Goal: Transaction & Acquisition: Purchase product/service

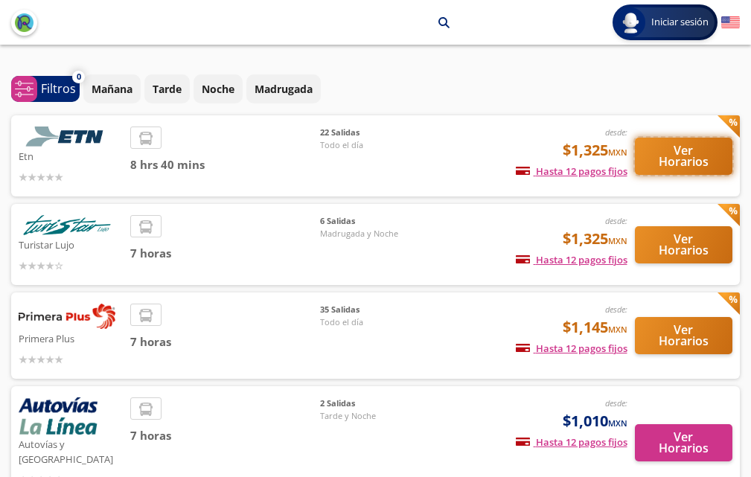
click at [676, 157] on button "Ver Horarios" at bounding box center [684, 156] width 98 height 37
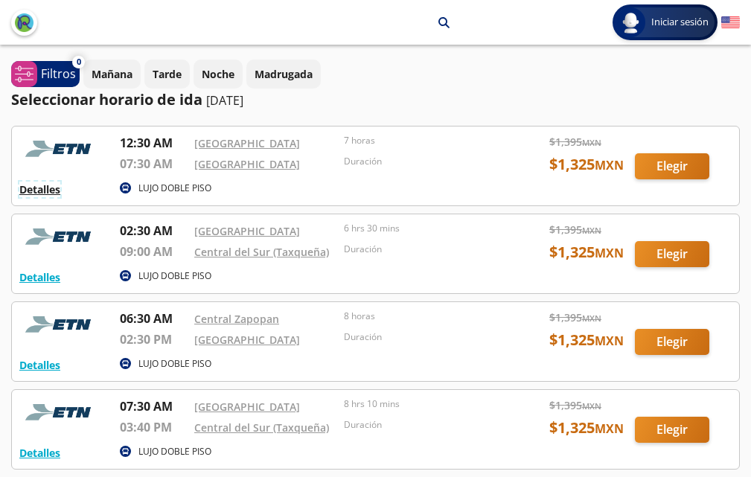
click at [54, 187] on button "Detalles" at bounding box center [39, 190] width 41 height 16
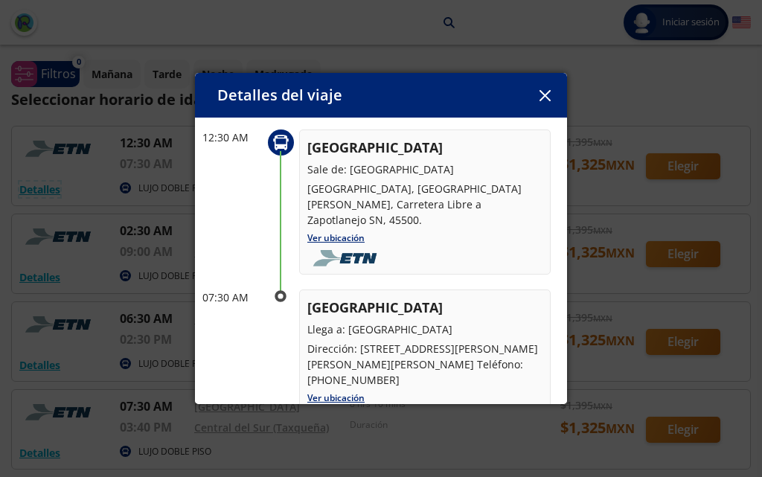
scroll to position [149, 0]
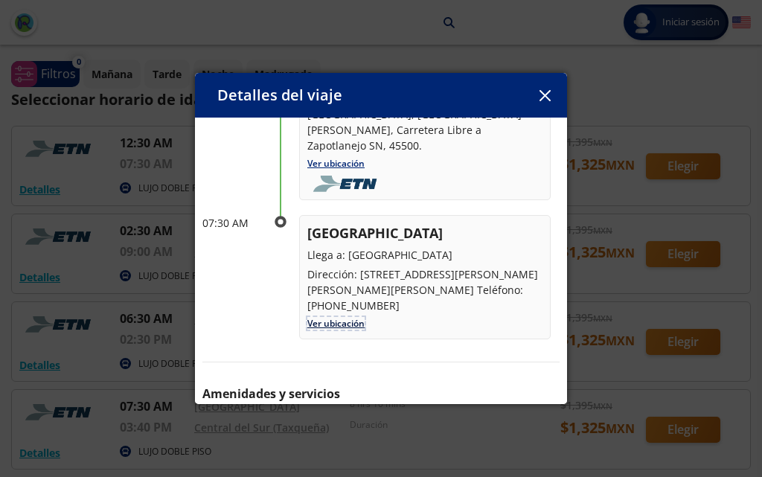
click at [320, 324] on link "Ver ubicación" at bounding box center [336, 323] width 57 height 13
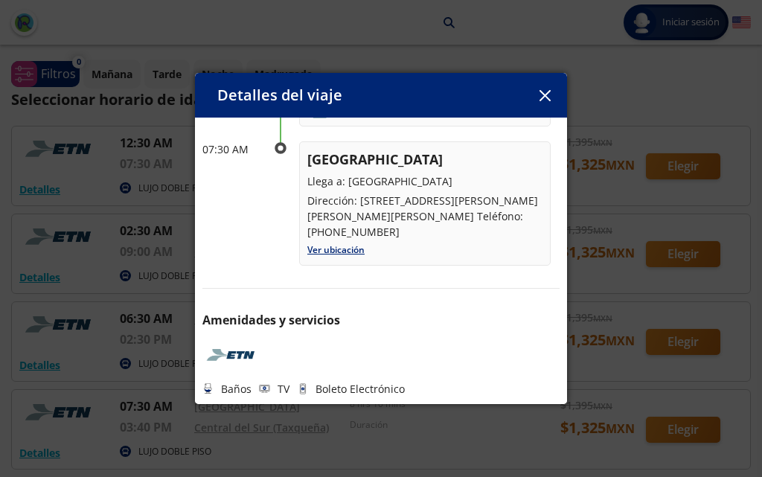
click at [302, 389] on icon at bounding box center [303, 389] width 3 height 3
click at [548, 95] on icon "button" at bounding box center [545, 95] width 11 height 11
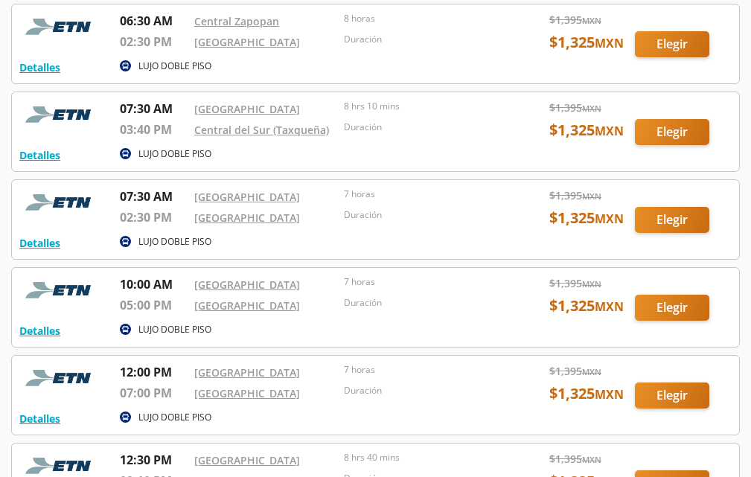
scroll to position [0, 0]
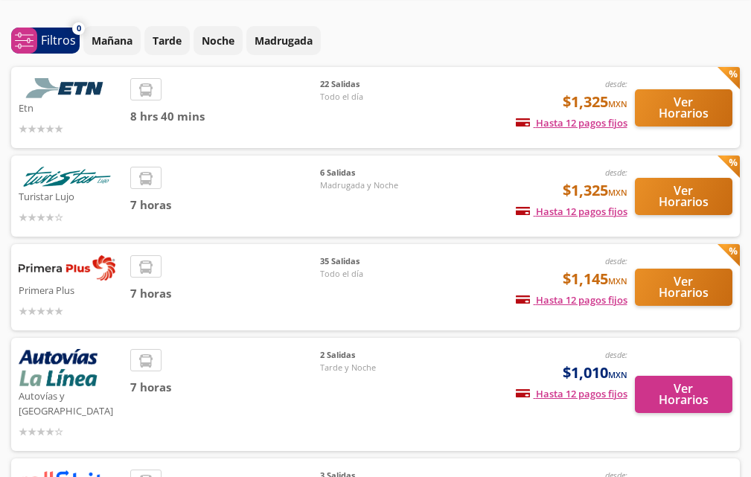
scroll to position [74, 0]
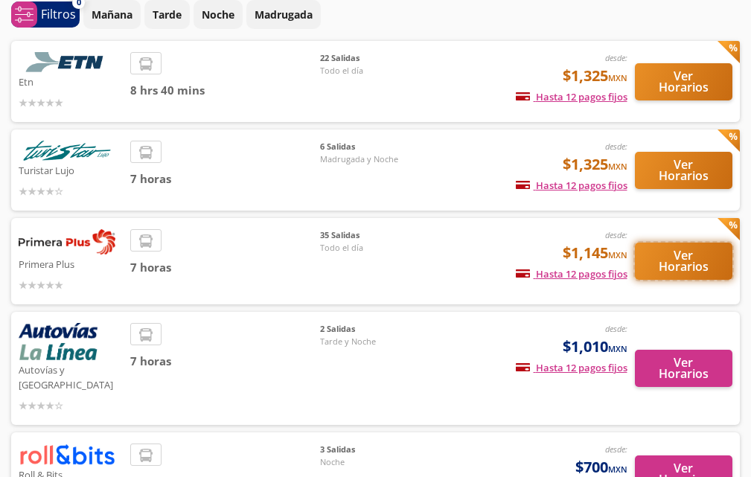
click at [667, 262] on button "Ver Horarios" at bounding box center [684, 261] width 98 height 37
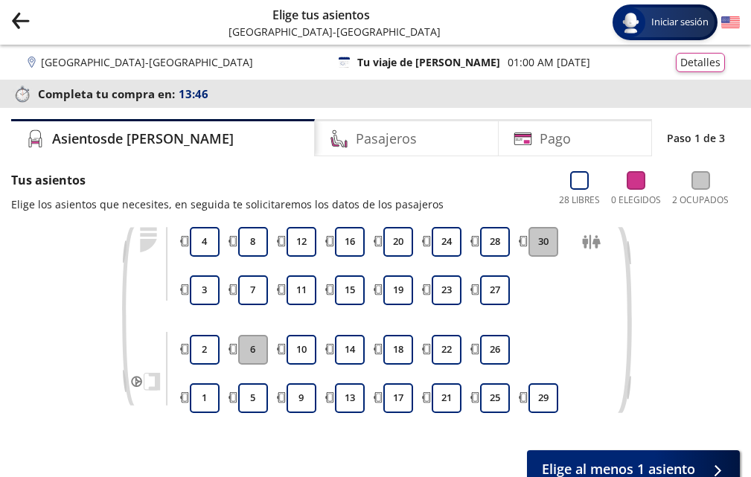
click at [542, 243] on button "30" at bounding box center [544, 242] width 30 height 30
click at [548, 240] on button "30" at bounding box center [544, 242] width 30 height 30
click at [544, 239] on button "30" at bounding box center [544, 242] width 30 height 30
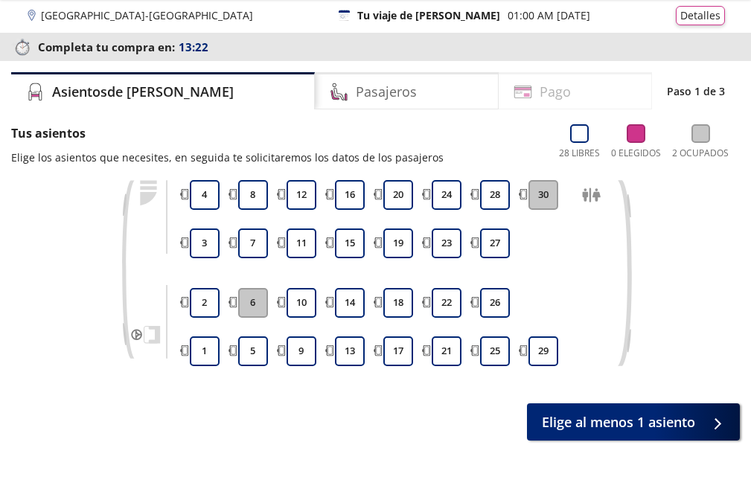
scroll to position [96, 0]
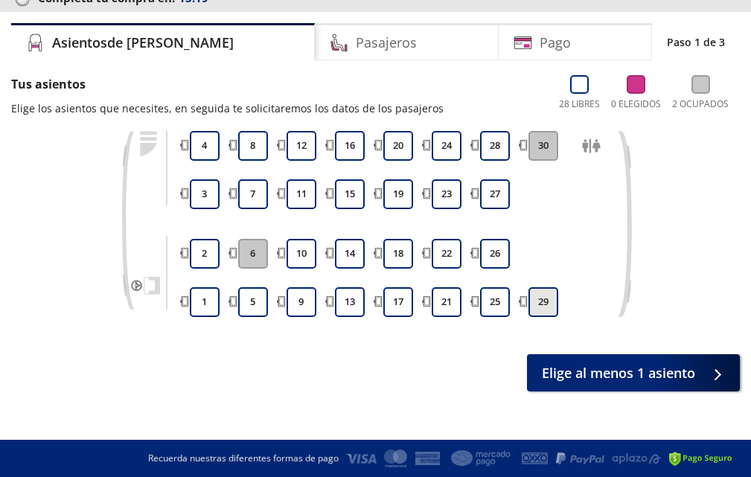
click at [543, 296] on button "29" at bounding box center [544, 302] width 30 height 30
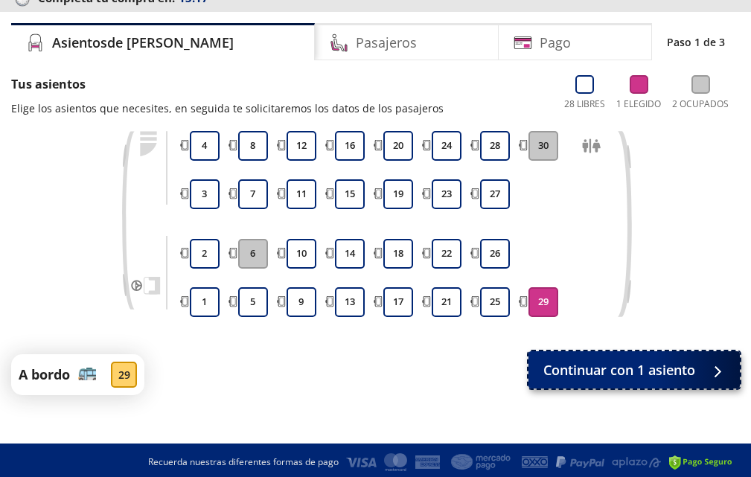
click at [573, 370] on span "Continuar con 1 asiento" at bounding box center [620, 370] width 152 height 20
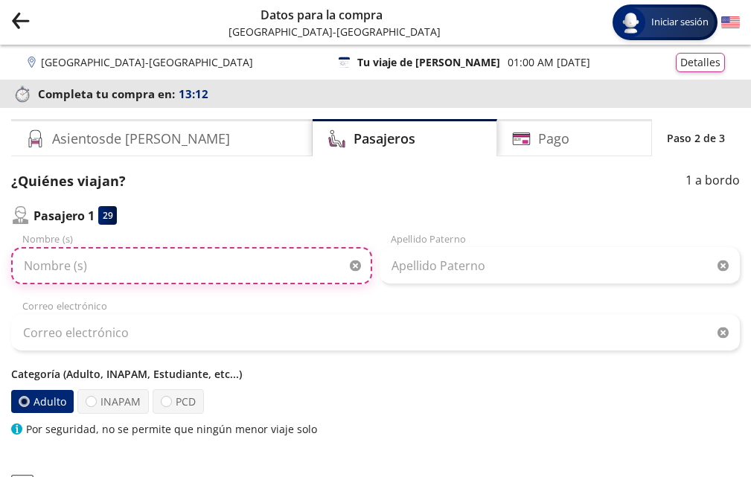
click at [145, 265] on input "Nombre (s)" at bounding box center [191, 265] width 361 height 37
type input "[PERSON_NAME]"
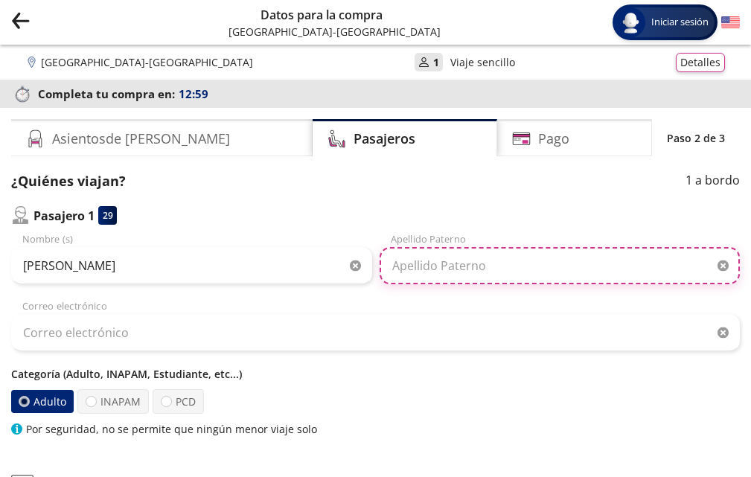
click at [423, 274] on input "Apellido Paterno" at bounding box center [560, 265] width 361 height 37
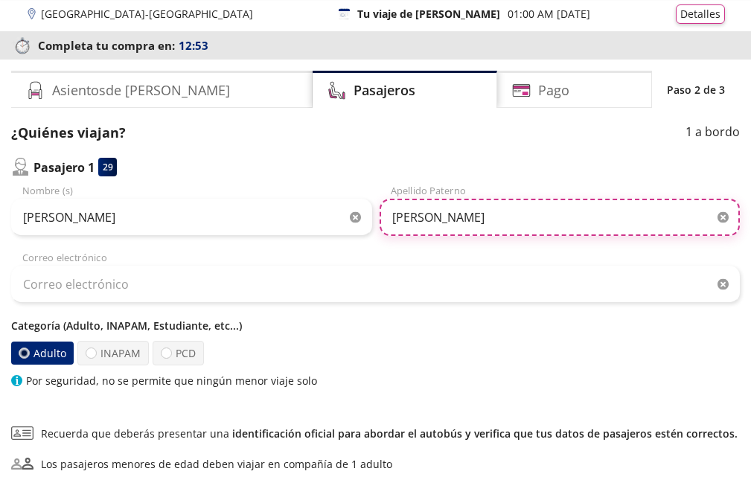
scroll to position [74, 0]
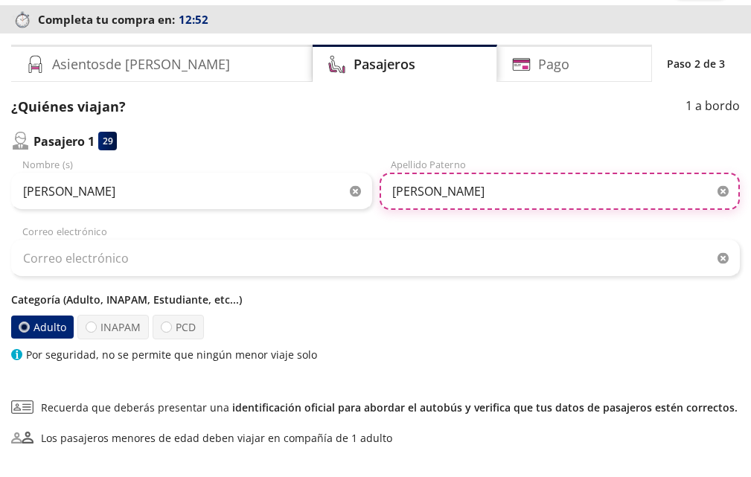
type input "[PERSON_NAME]"
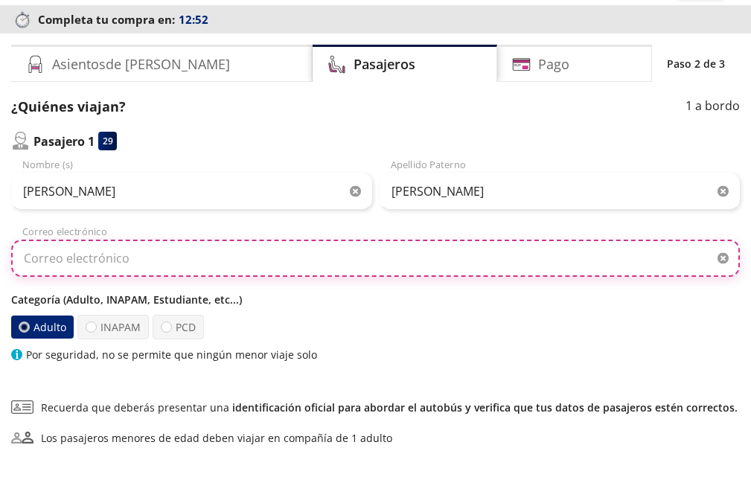
click at [169, 252] on input "Correo electrónico" at bounding box center [375, 258] width 729 height 37
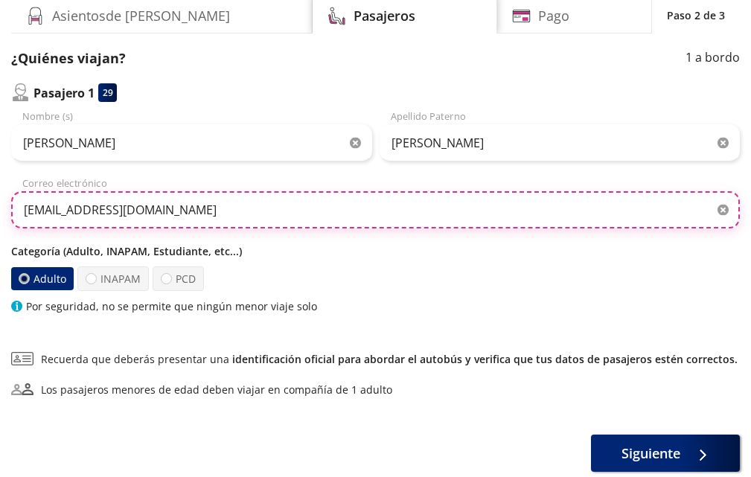
scroll to position [149, 0]
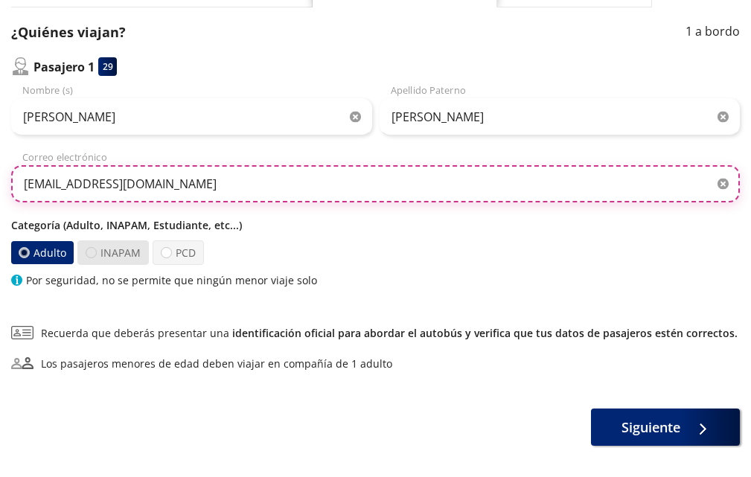
type input "[EMAIL_ADDRESS][DOMAIN_NAME]"
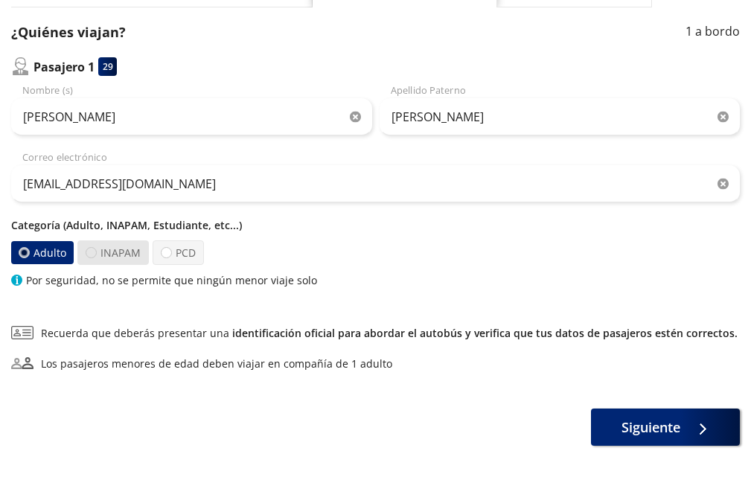
click at [90, 253] on div at bounding box center [91, 252] width 11 height 11
click at [90, 253] on input "INAPAM" at bounding box center [91, 253] width 10 height 10
radio input "true"
radio input "false"
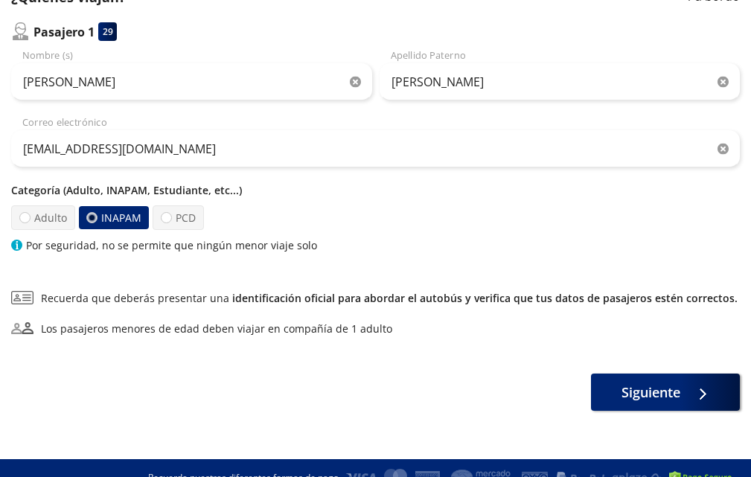
scroll to position [203, 0]
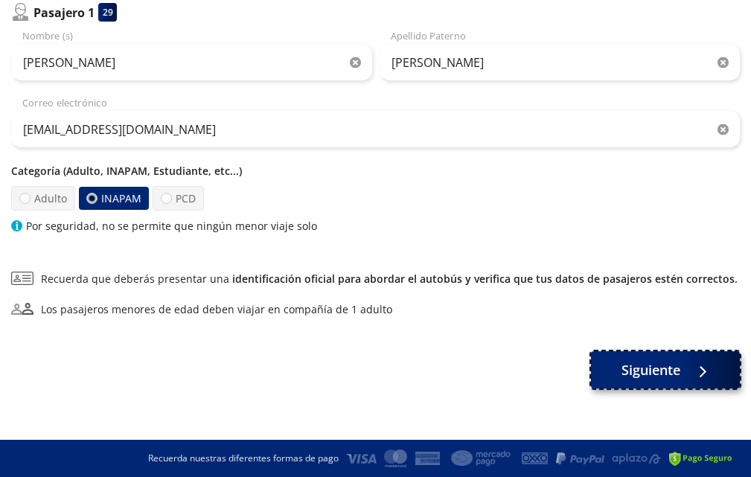
click at [674, 380] on span "Siguiente" at bounding box center [651, 370] width 59 height 20
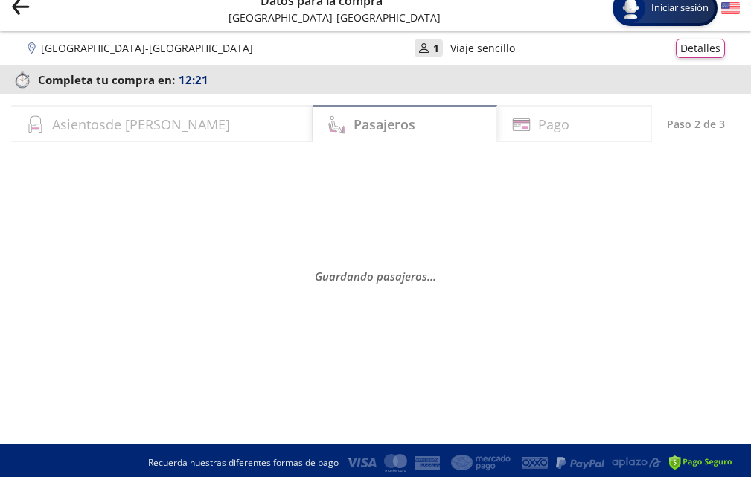
scroll to position [19, 0]
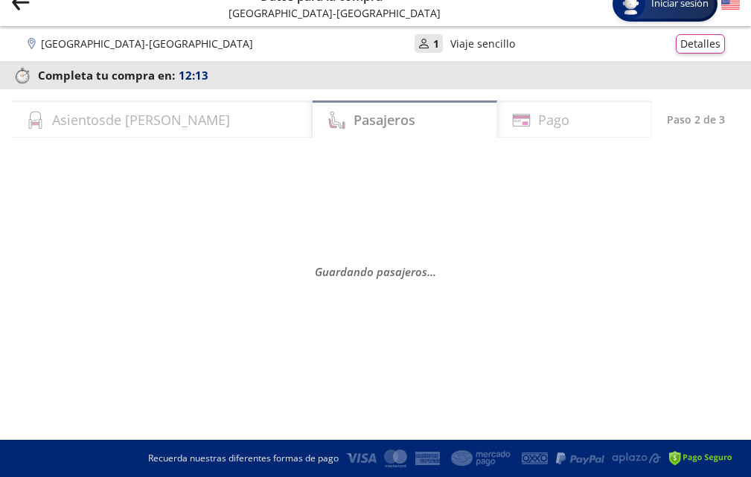
select select "MX"
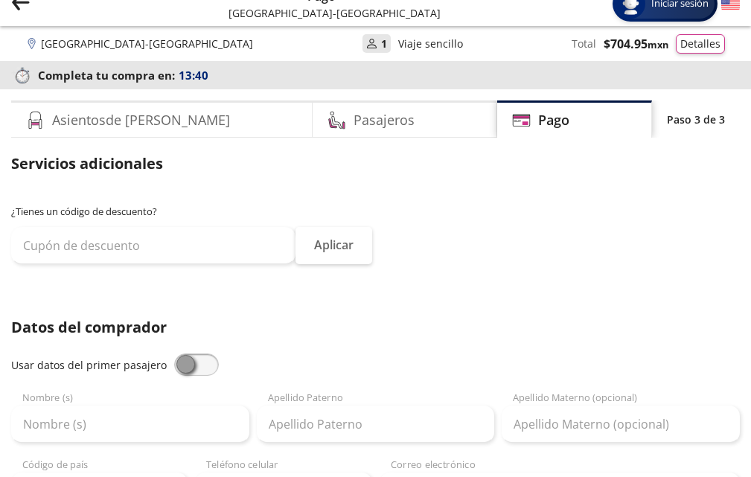
scroll to position [168, 0]
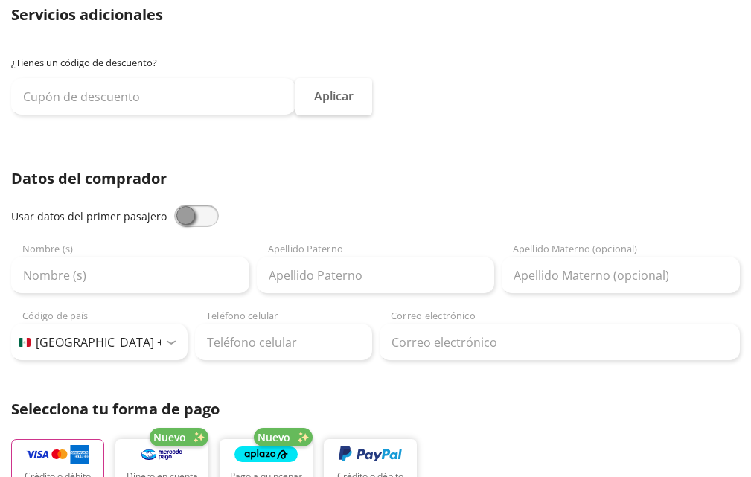
click at [189, 219] on span at bounding box center [196, 216] width 45 height 22
click at [174, 205] on input "checkbox" at bounding box center [174, 205] width 0 height 0
type input "[PERSON_NAME]"
type input "[EMAIL_ADDRESS][DOMAIN_NAME]"
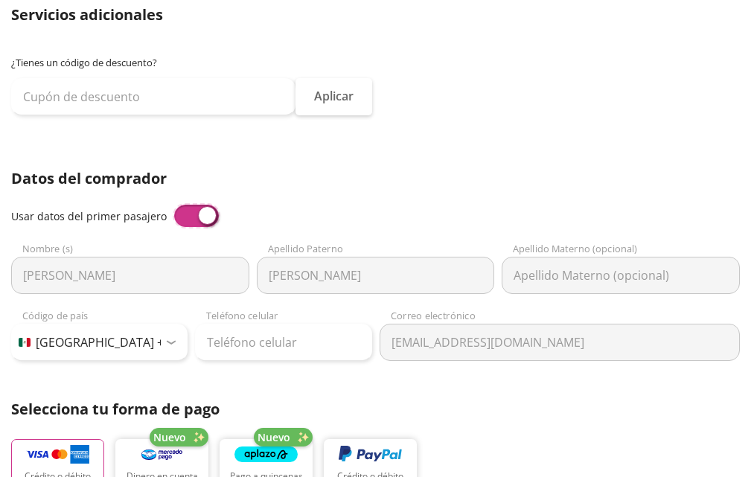
scroll to position [316, 0]
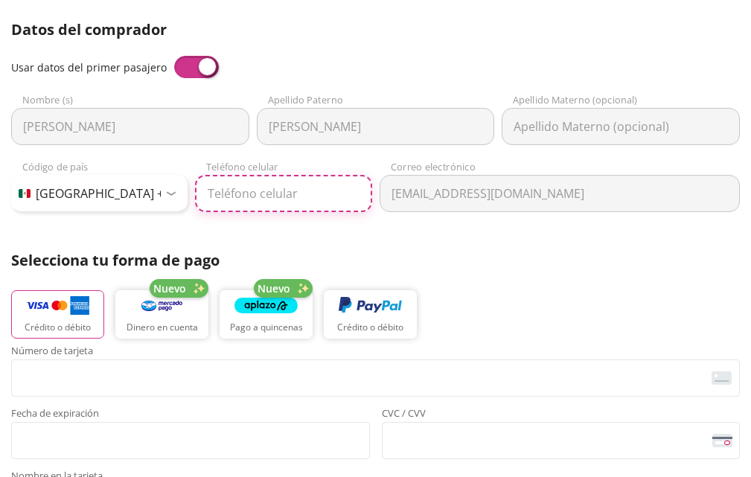
click at [274, 191] on input "Teléfono celular" at bounding box center [283, 193] width 176 height 37
type input "33 1289 0619"
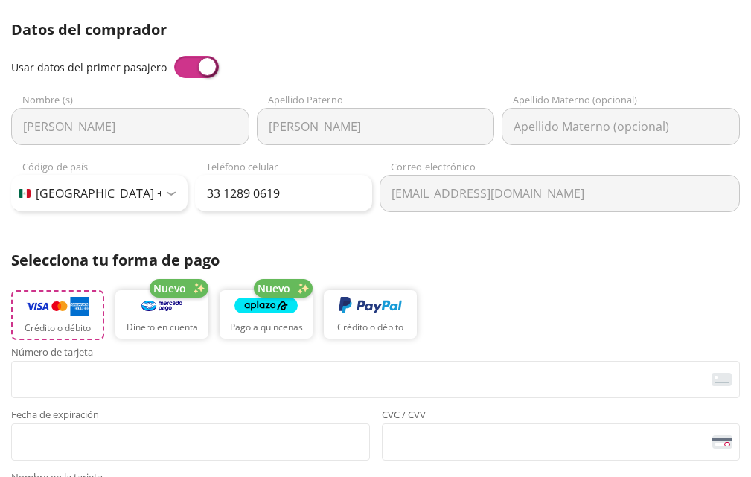
click at [54, 302] on img "button" at bounding box center [57, 307] width 63 height 22
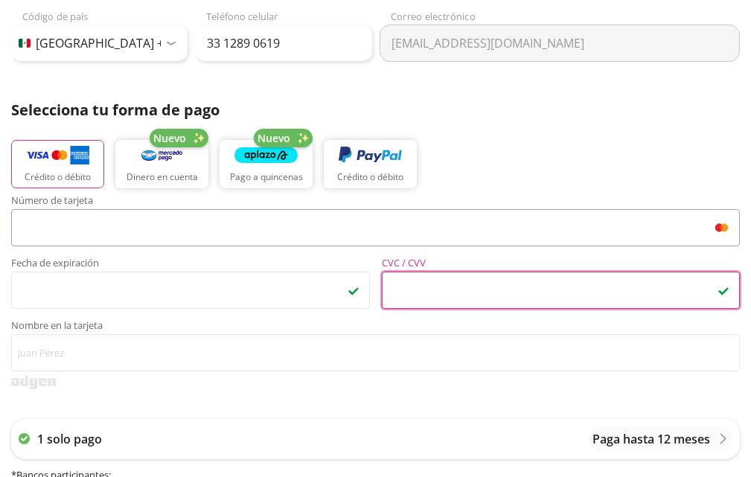
scroll to position [540, 0]
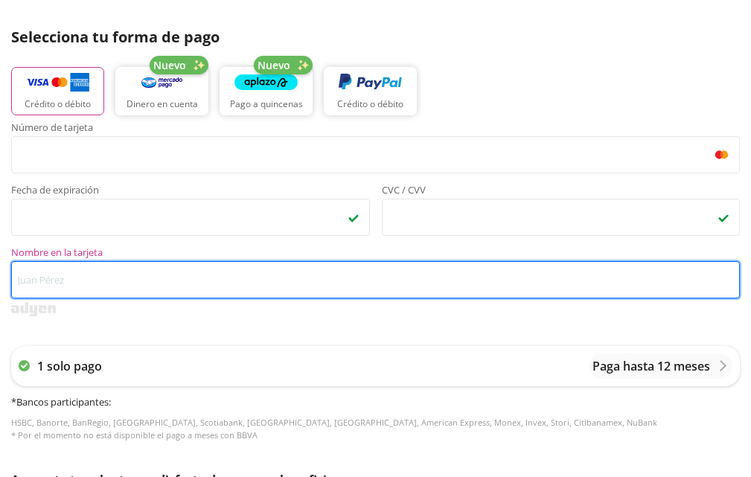
click at [116, 278] on input "Nombre en la tarjeta" at bounding box center [375, 279] width 729 height 37
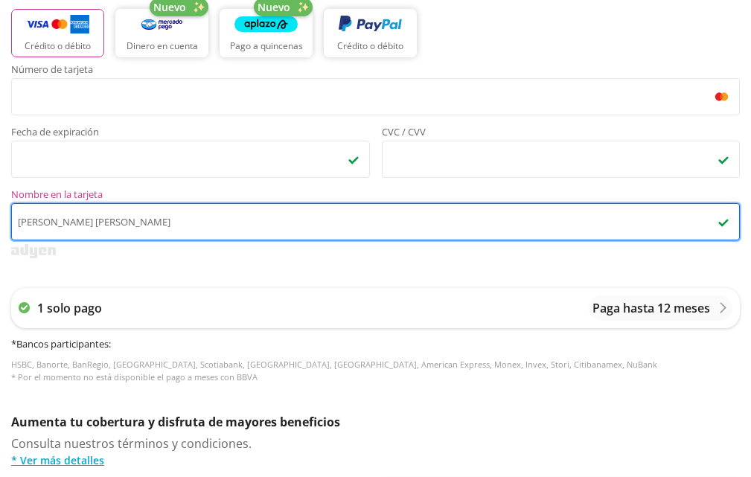
scroll to position [614, 0]
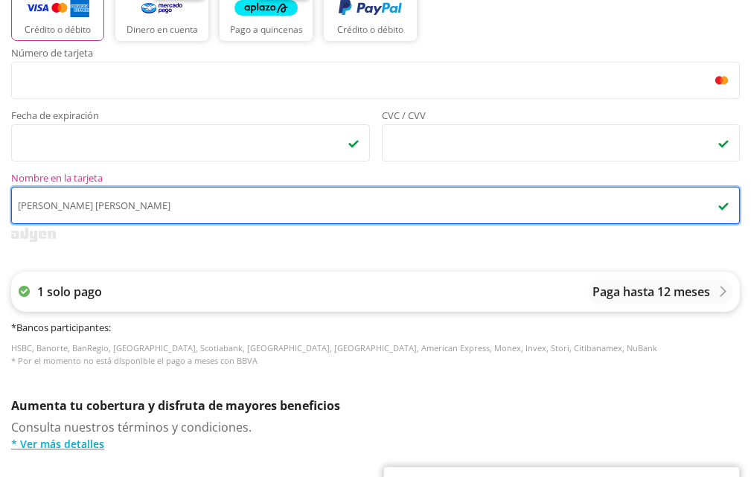
type input "[PERSON_NAME]"
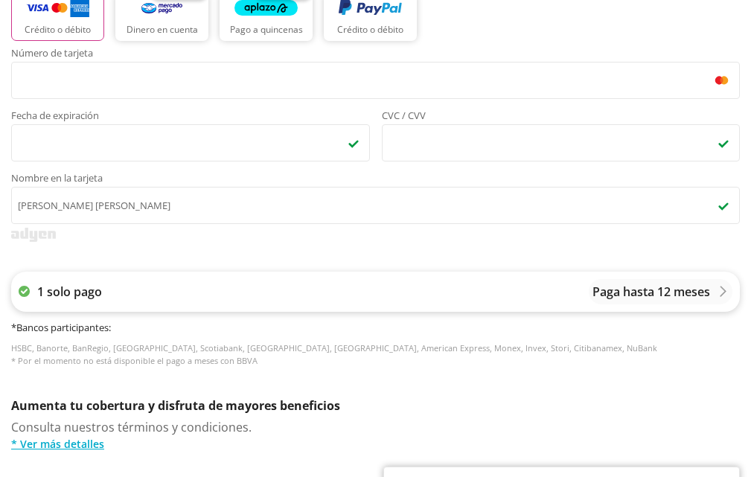
click at [724, 293] on icon at bounding box center [723, 291] width 11 height 11
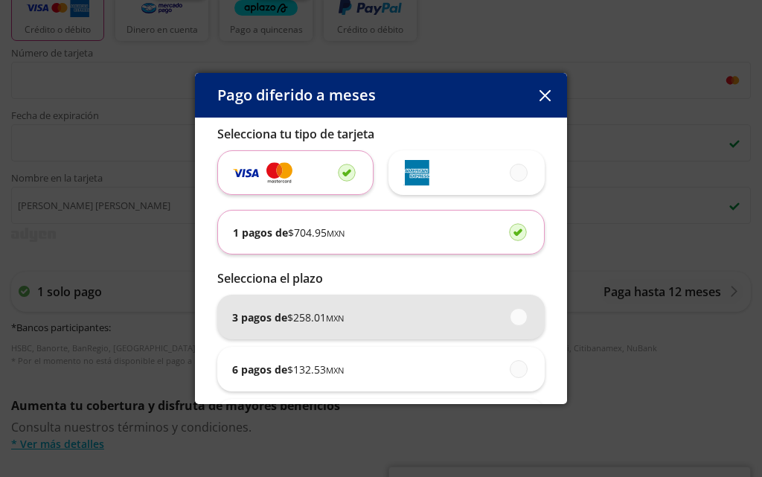
click at [520, 312] on span at bounding box center [520, 317] width 0 height 16
click at [512, 312] on input "3 pagos de $ 258.01 MXN" at bounding box center [515, 317] width 10 height 10
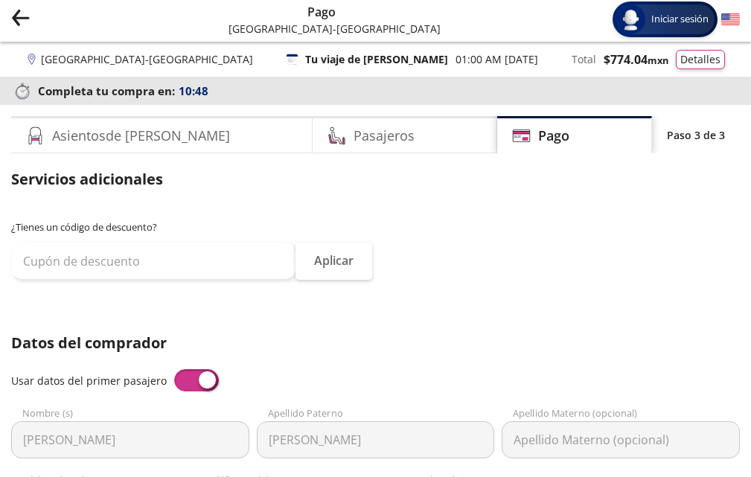
scroll to position [0, 0]
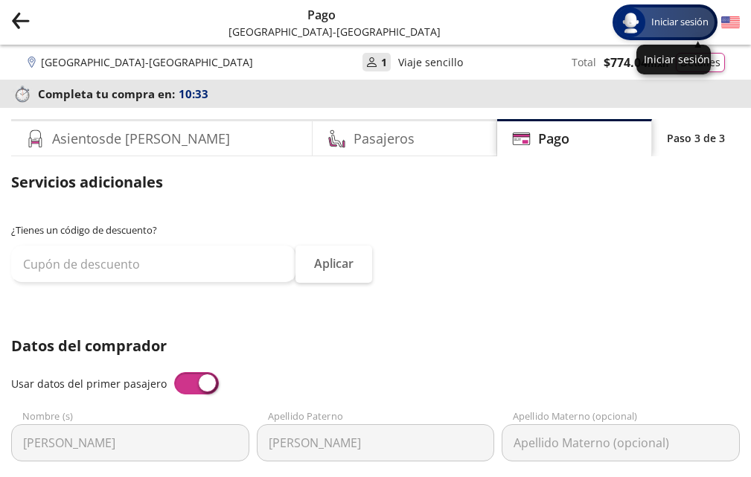
click at [673, 22] on span "Iniciar sesión" at bounding box center [680, 22] width 69 height 15
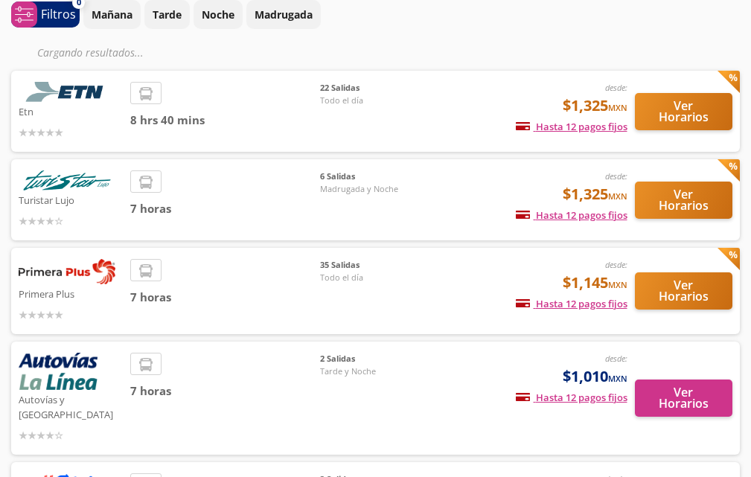
scroll to position [149, 0]
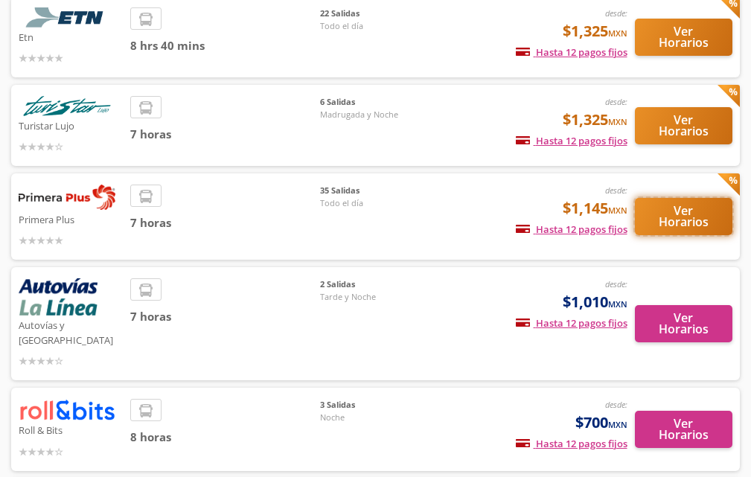
click at [682, 221] on button "Ver Horarios" at bounding box center [684, 216] width 98 height 37
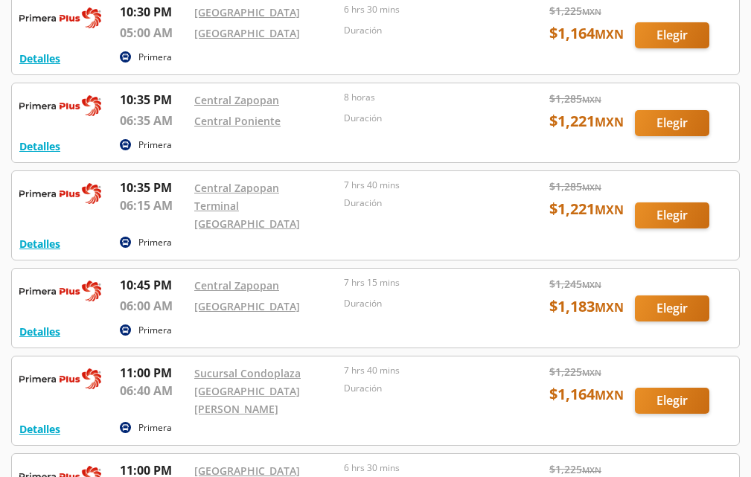
scroll to position [1787, 0]
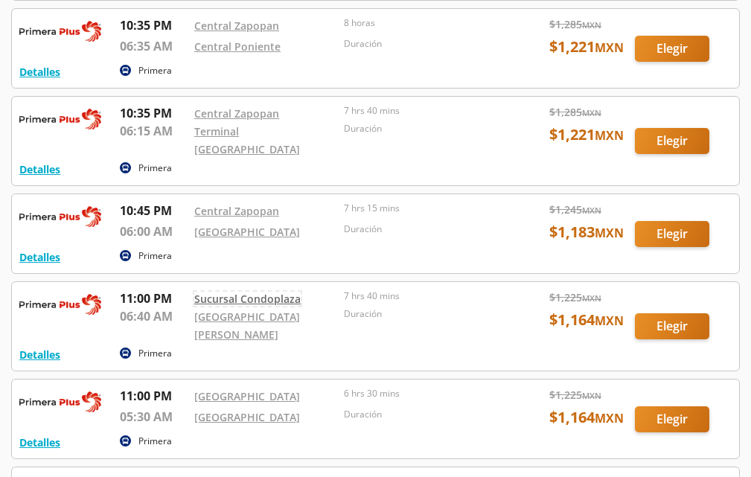
click at [244, 292] on link "Sucursal Condoplaza" at bounding box center [247, 299] width 106 height 14
click at [684, 308] on div at bounding box center [375, 326] width 727 height 89
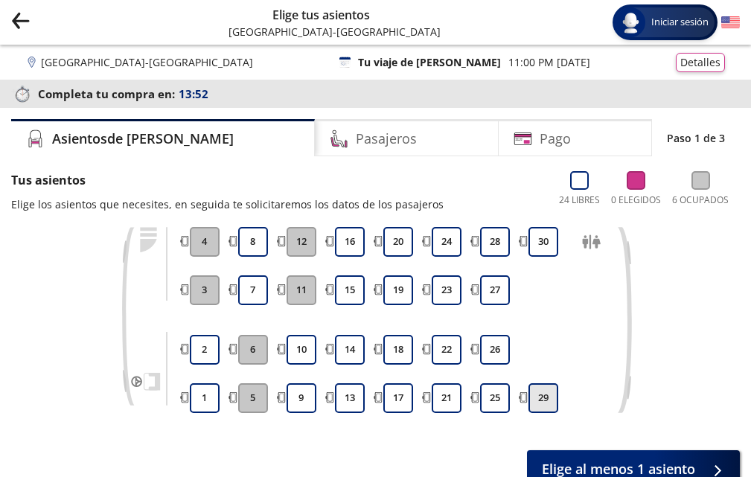
click at [547, 396] on button "29" at bounding box center [544, 398] width 30 height 30
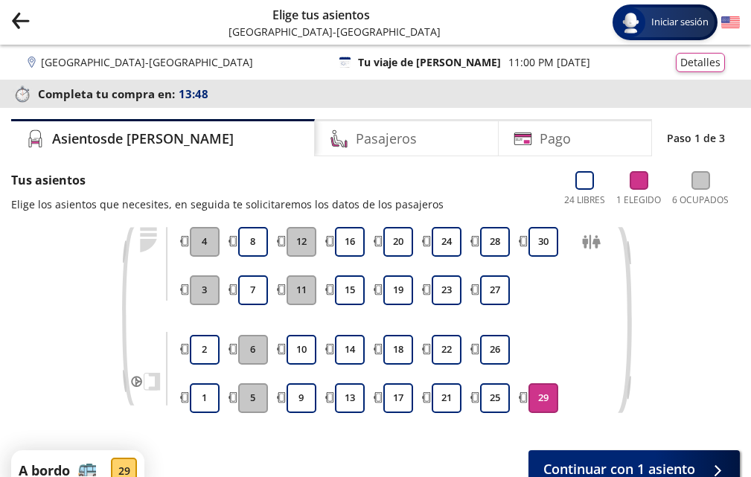
scroll to position [74, 0]
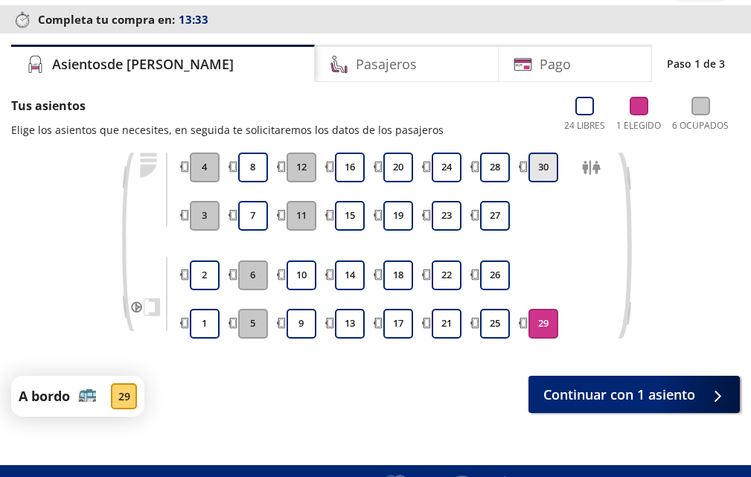
click at [540, 168] on button "30" at bounding box center [544, 168] width 30 height 30
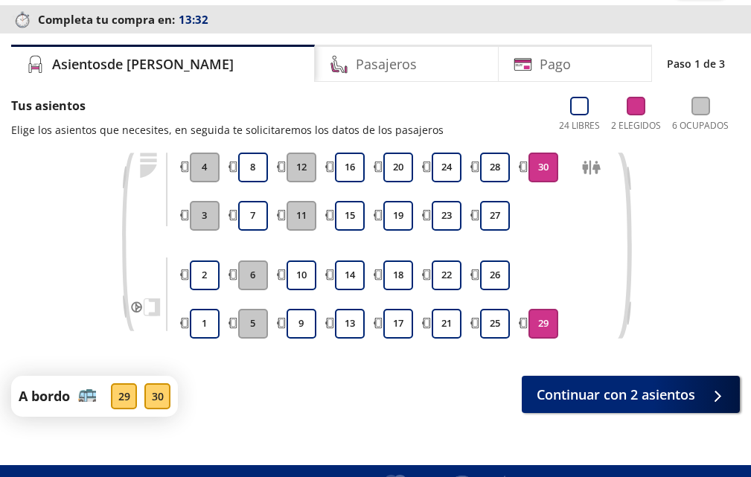
click at [542, 327] on button "29" at bounding box center [544, 324] width 30 height 30
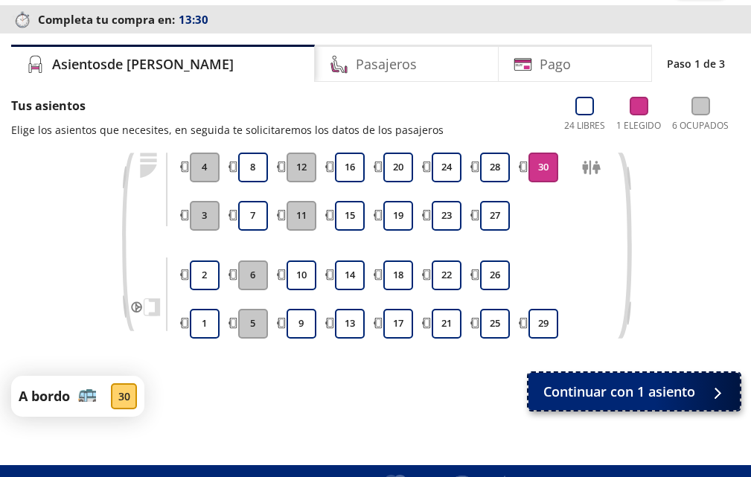
click at [581, 395] on span "Continuar con 1 asiento" at bounding box center [620, 392] width 152 height 20
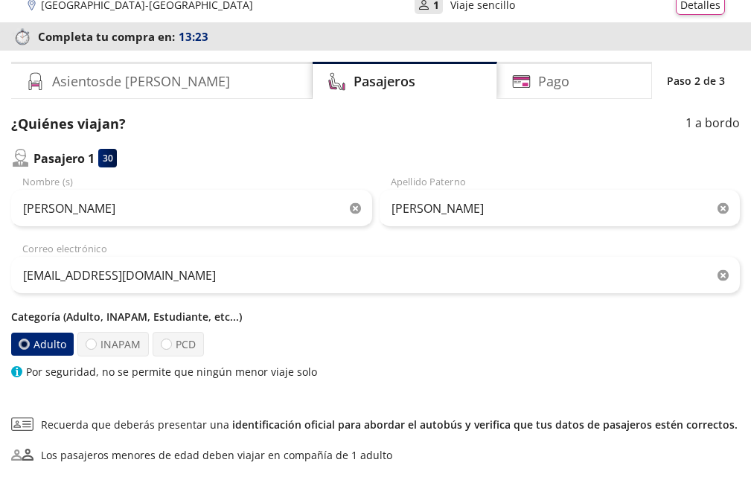
scroll to position [74, 0]
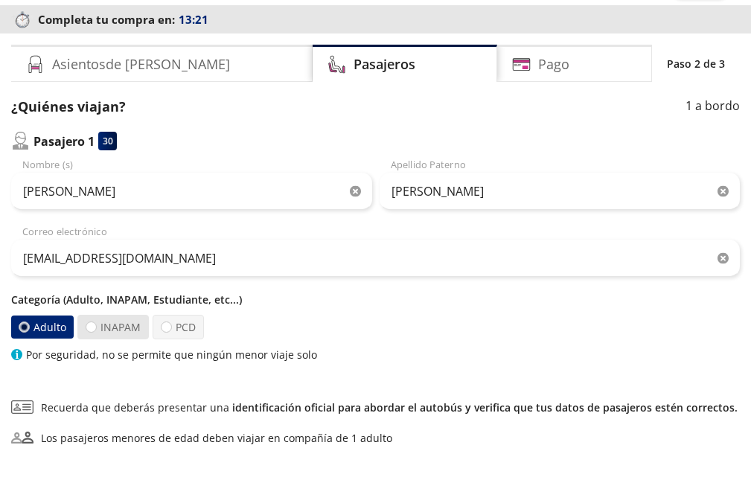
click at [127, 326] on label "INAPAM" at bounding box center [112, 327] width 71 height 25
click at [96, 326] on input "INAPAM" at bounding box center [91, 327] width 10 height 10
radio input "true"
radio input "false"
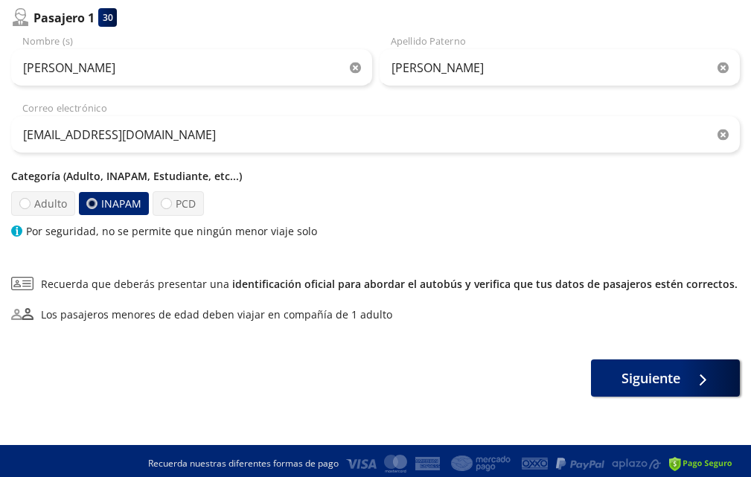
scroll to position [203, 0]
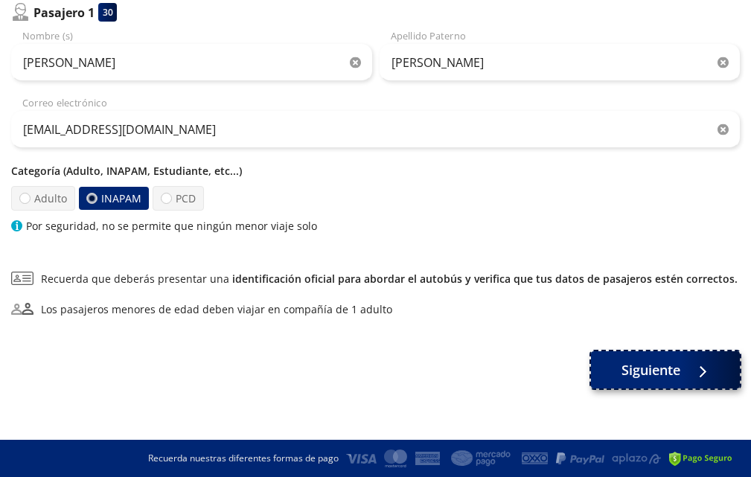
click at [654, 372] on span "Siguiente" at bounding box center [651, 370] width 59 height 20
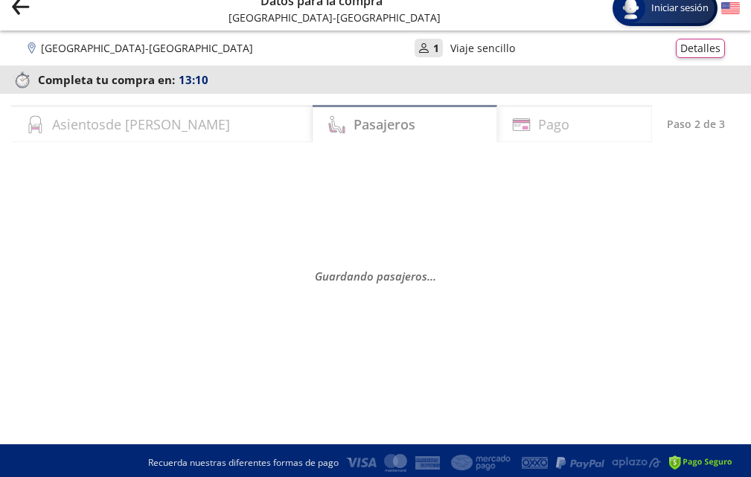
scroll to position [19, 0]
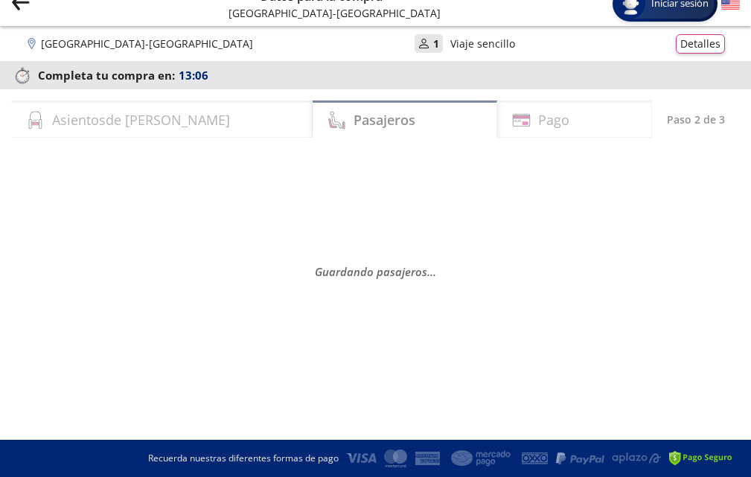
select select "MX"
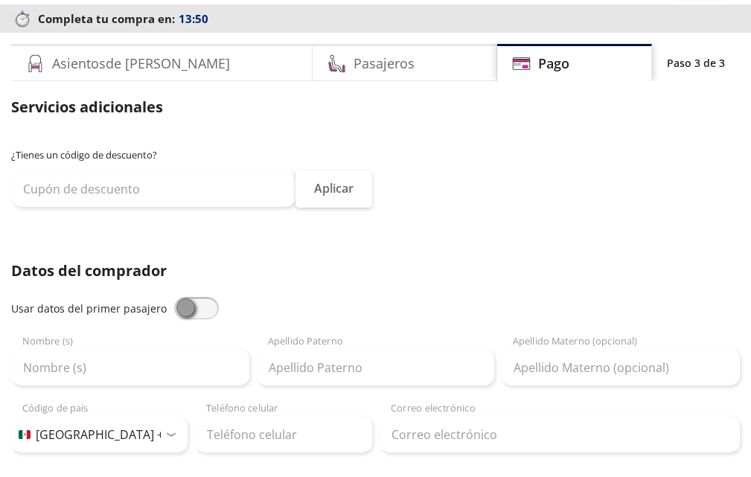
scroll to position [168, 0]
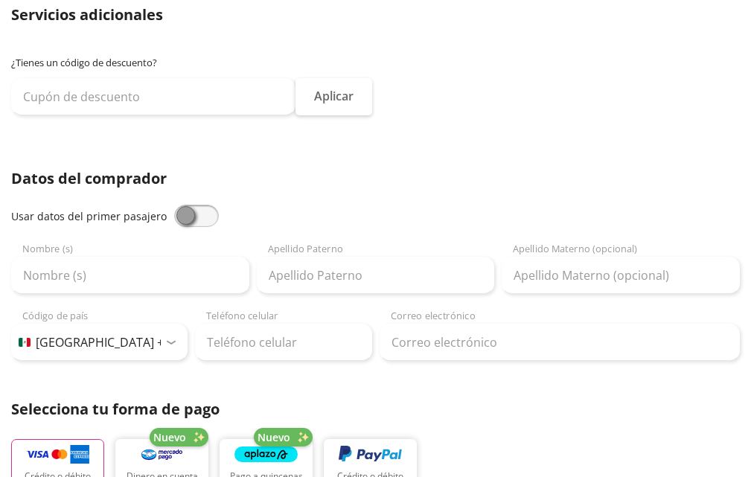
click at [203, 211] on span at bounding box center [196, 216] width 45 height 22
click at [174, 205] on input "checkbox" at bounding box center [174, 205] width 0 height 0
type input "[PERSON_NAME]"
type input "[EMAIL_ADDRESS][DOMAIN_NAME]"
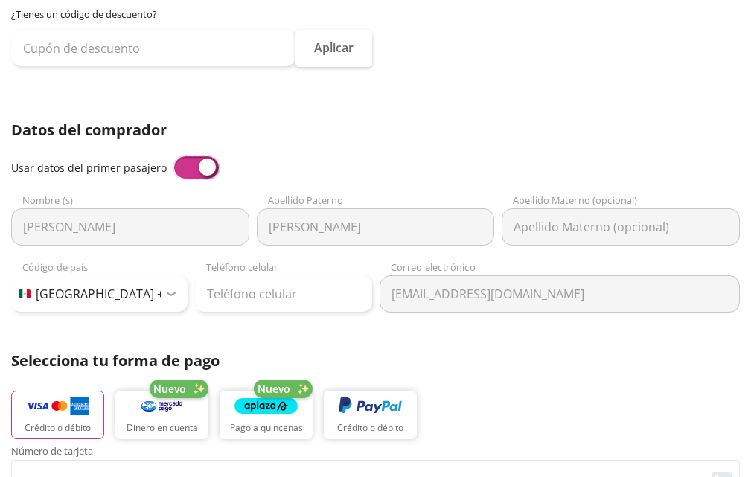
scroll to position [242, 0]
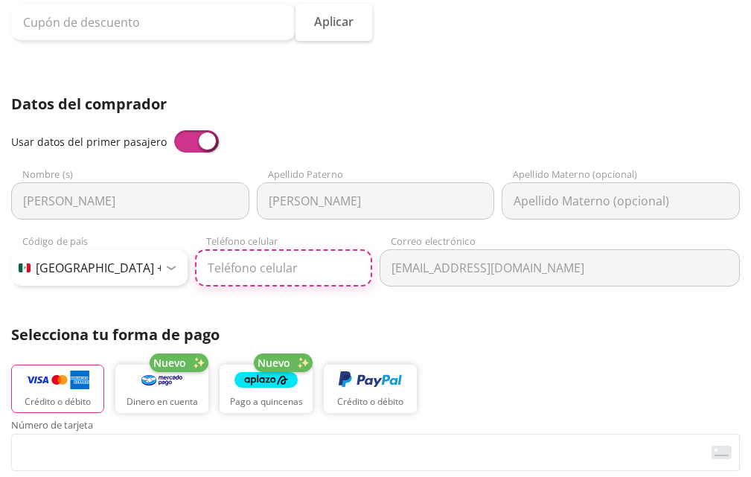
click at [261, 267] on input "Teléfono celular" at bounding box center [283, 267] width 176 height 37
type input "33 1289 0619"
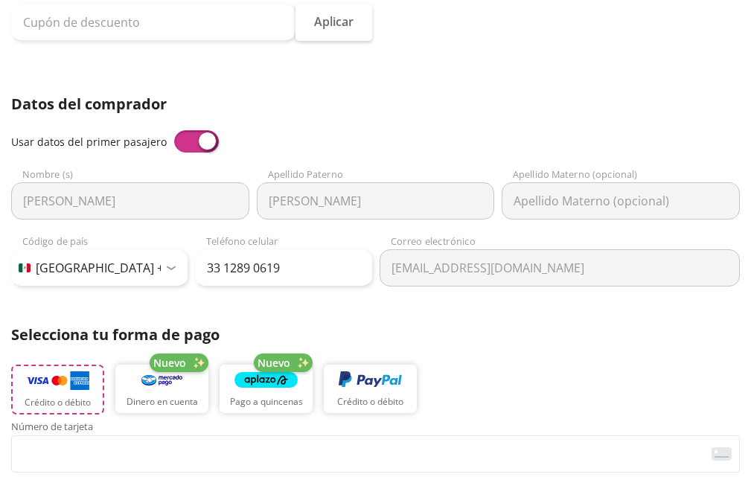
click at [62, 391] on img "button" at bounding box center [57, 381] width 63 height 22
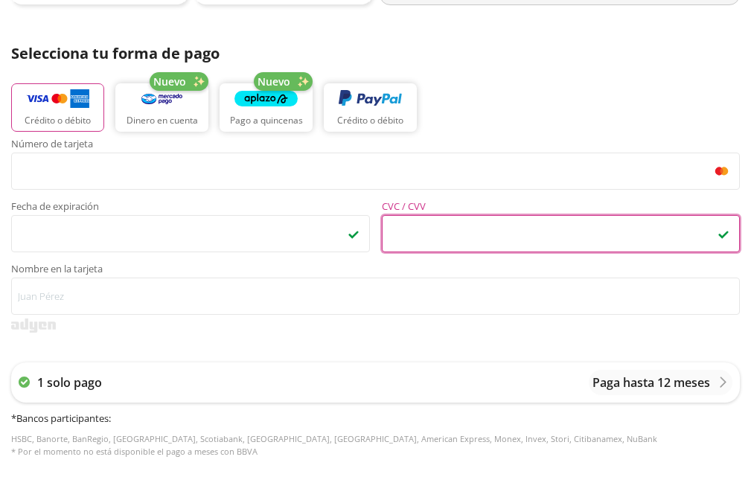
scroll to position [540, 0]
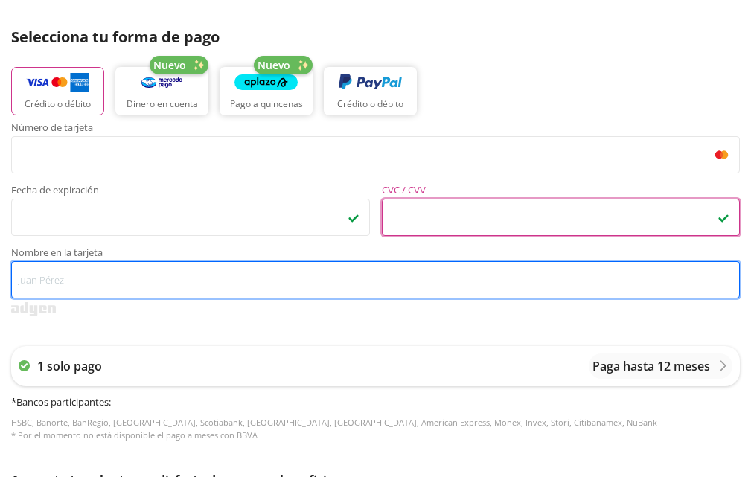
click at [175, 289] on input "Nombre en la tarjeta" at bounding box center [375, 279] width 729 height 37
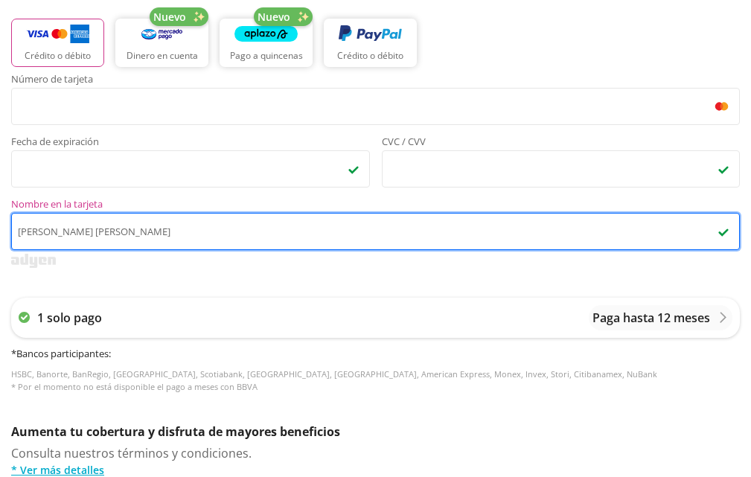
scroll to position [614, 0]
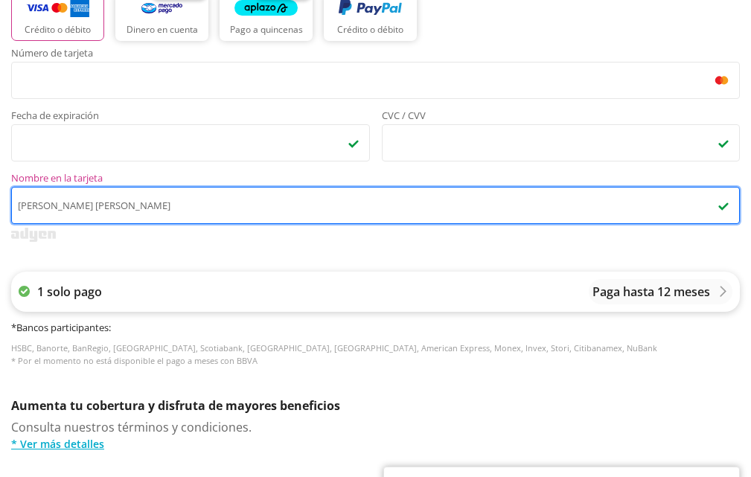
type input "[PERSON_NAME]"
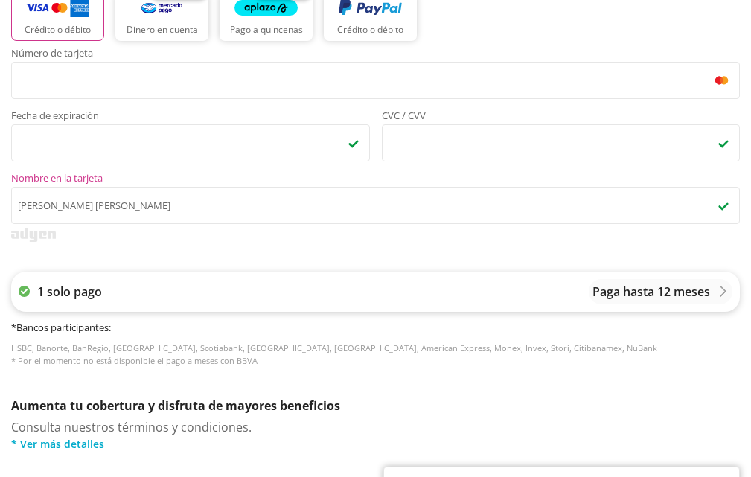
click at [721, 293] on icon at bounding box center [723, 291] width 11 height 11
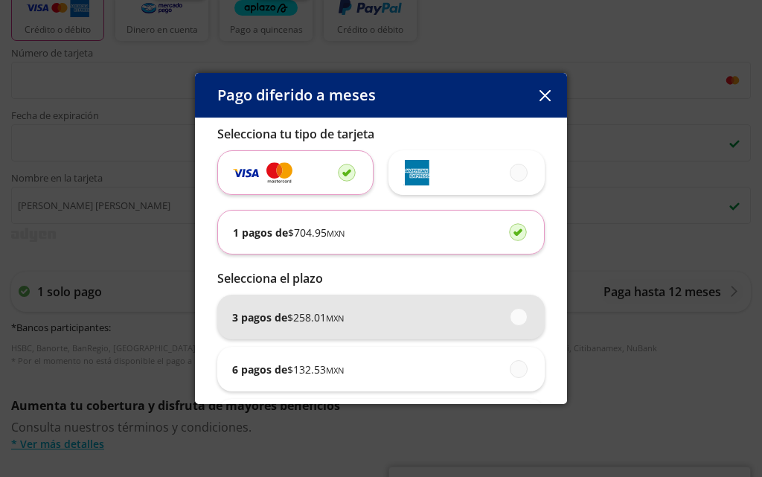
click at [271, 320] on p "3 pagos de $ 258.01 MXN" at bounding box center [288, 318] width 112 height 16
click at [510, 320] on input "3 pagos de $ 258.01 MXN" at bounding box center [515, 317] width 10 height 10
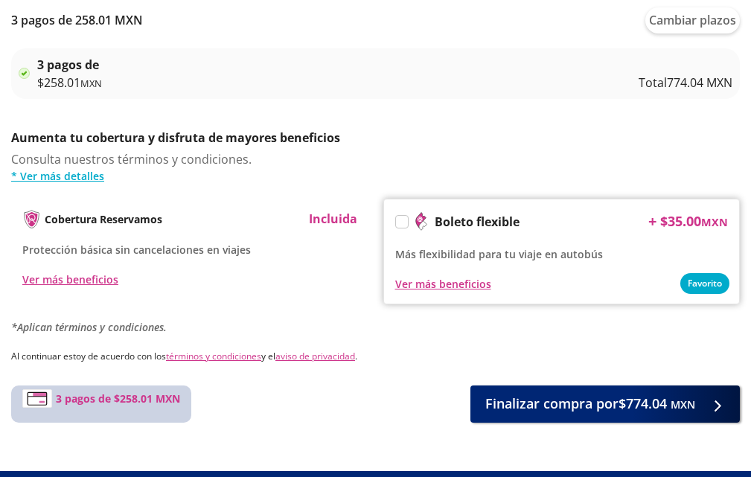
scroll to position [910, 0]
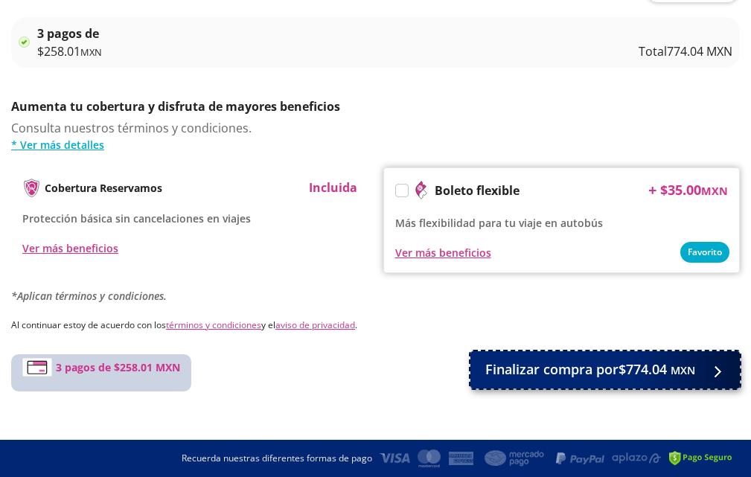
click at [496, 371] on span "Finalizar compra por $774.04 MXN" at bounding box center [590, 370] width 210 height 20
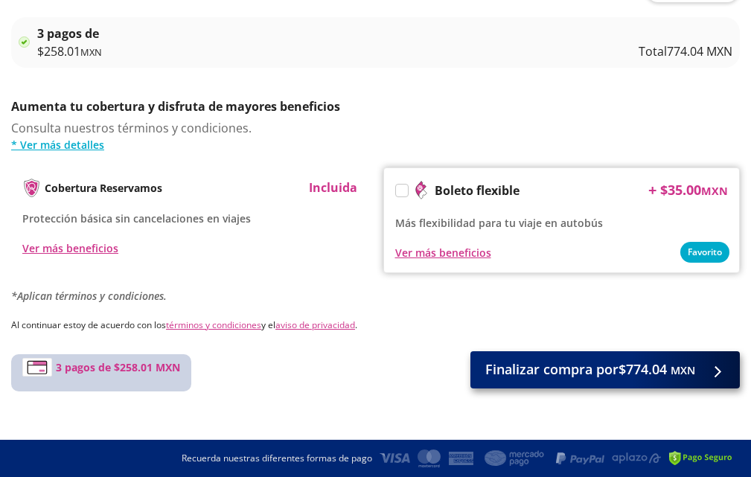
scroll to position [0, 0]
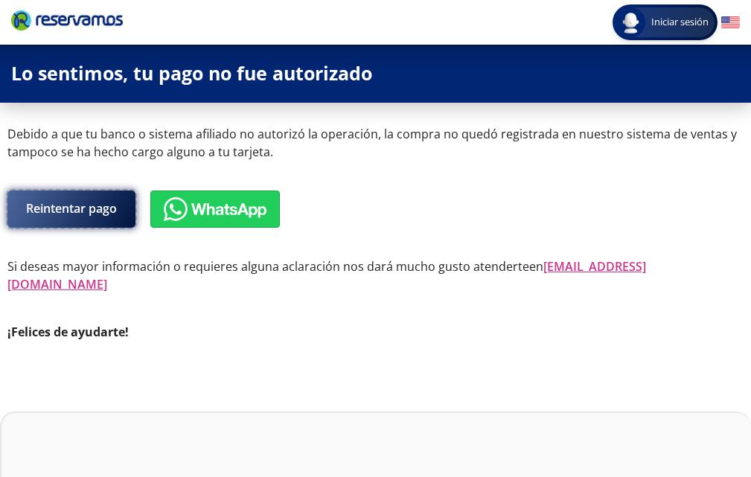
click at [90, 210] on button "Reintentar pago" at bounding box center [71, 209] width 128 height 37
select select "MX"
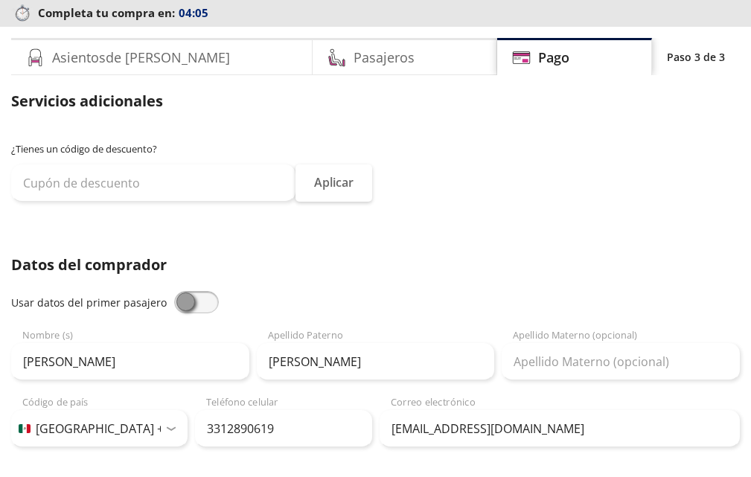
scroll to position [149, 0]
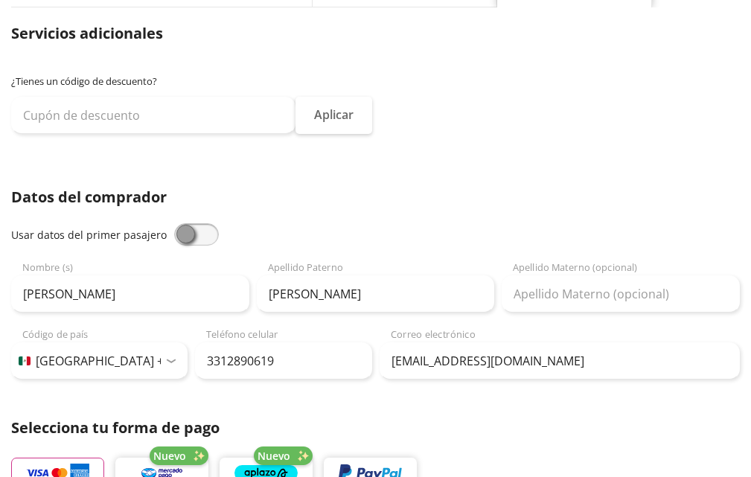
click at [196, 236] on span at bounding box center [196, 234] width 45 height 22
click at [174, 223] on input "checkbox" at bounding box center [174, 223] width 0 height 0
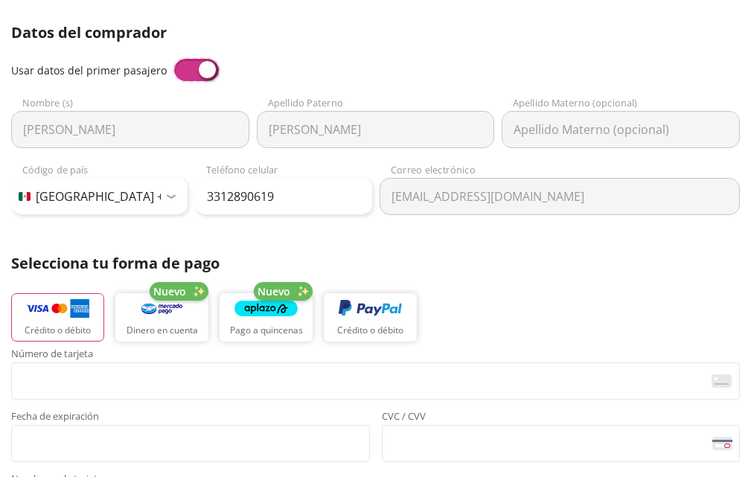
scroll to position [372, 0]
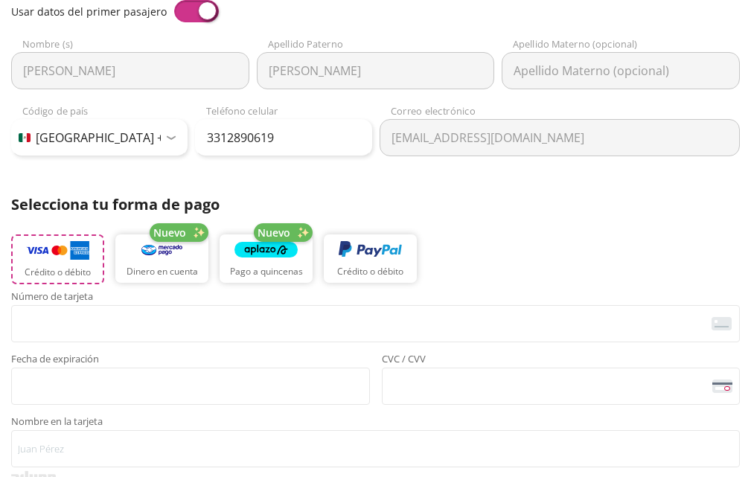
click at [63, 251] on img "button" at bounding box center [57, 251] width 63 height 22
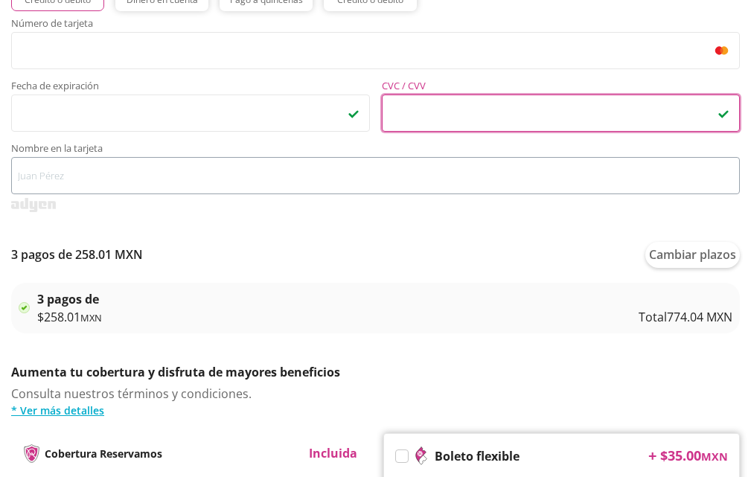
scroll to position [670, 0]
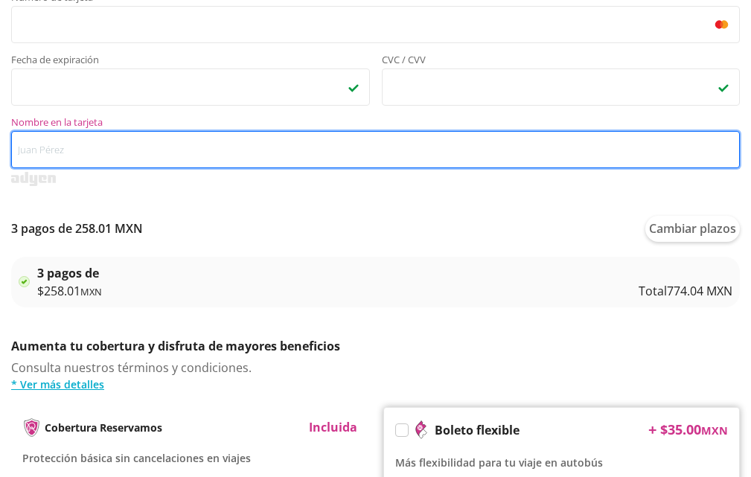
click at [206, 147] on input "Nombre en la tarjeta" at bounding box center [375, 149] width 729 height 37
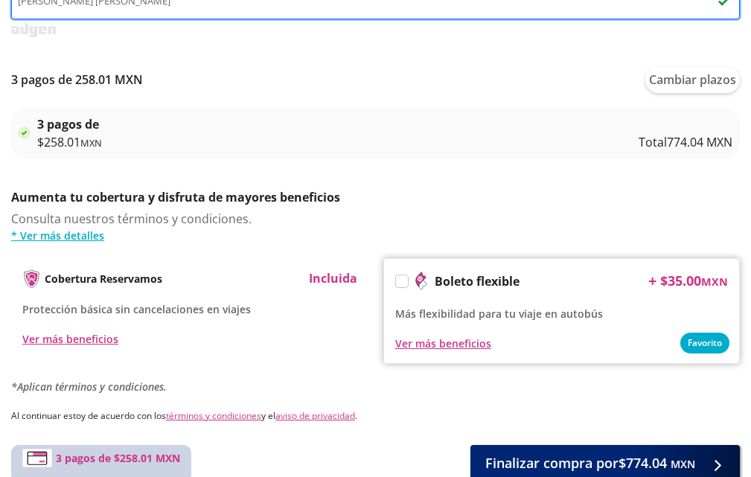
scroll to position [910, 0]
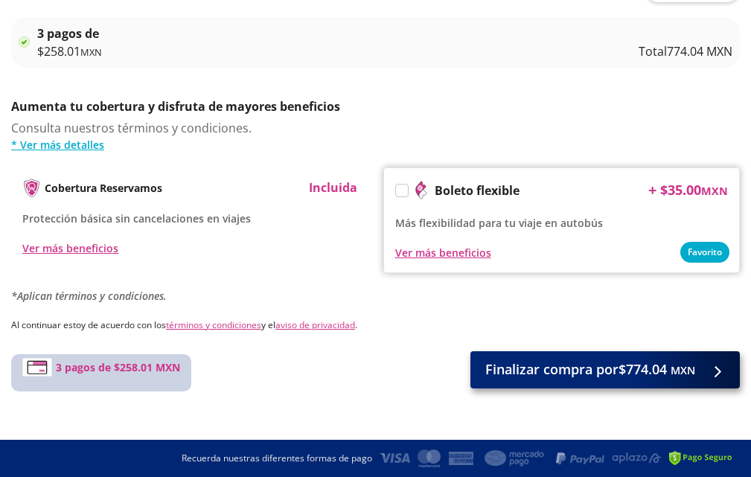
type input "[PERSON_NAME]"
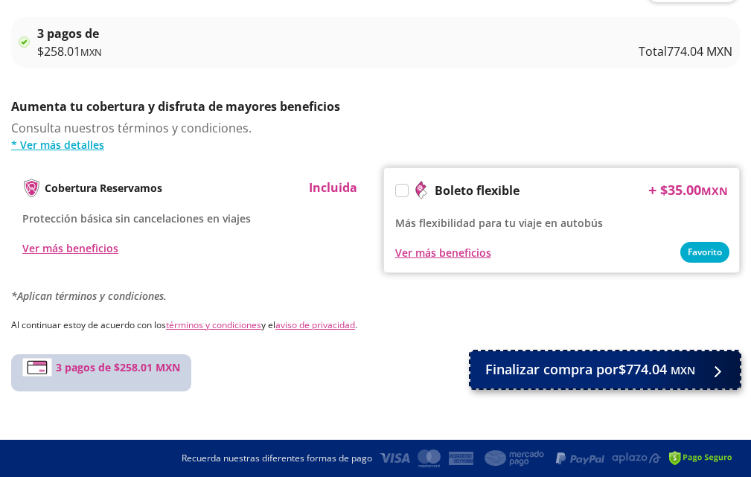
click at [558, 371] on span "Finalizar compra por $774.04 MXN" at bounding box center [590, 370] width 210 height 20
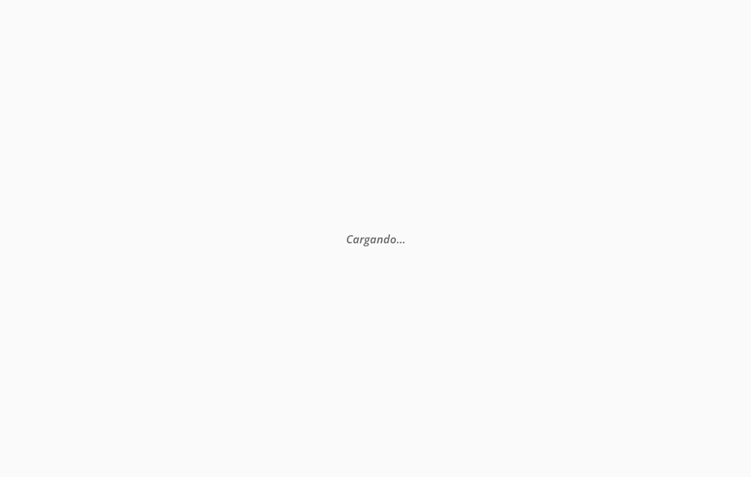
scroll to position [0, 0]
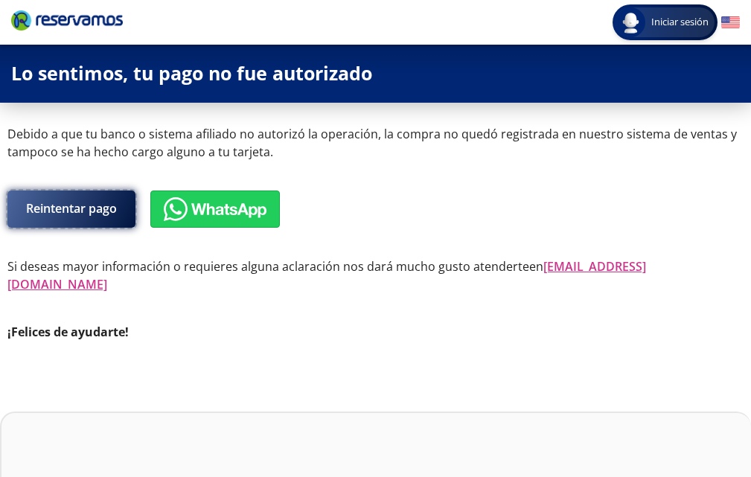
click at [75, 211] on button "Reintentar pago" at bounding box center [71, 209] width 128 height 37
select select "MX"
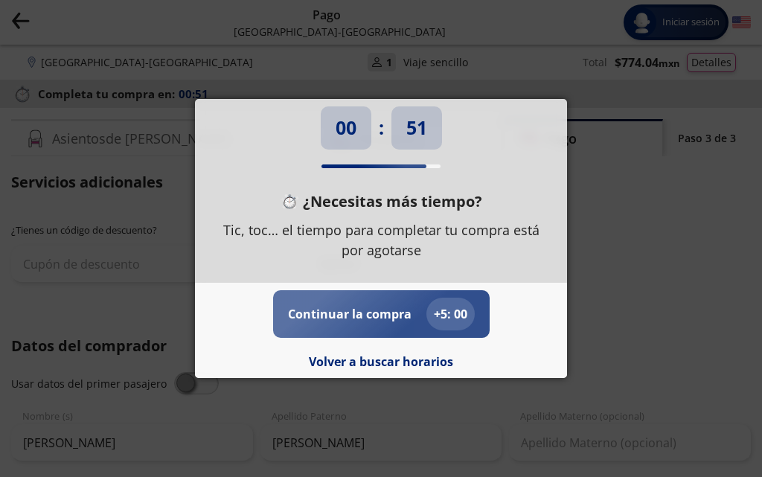
click at [360, 312] on p "Continuar la compra" at bounding box center [350, 314] width 124 height 18
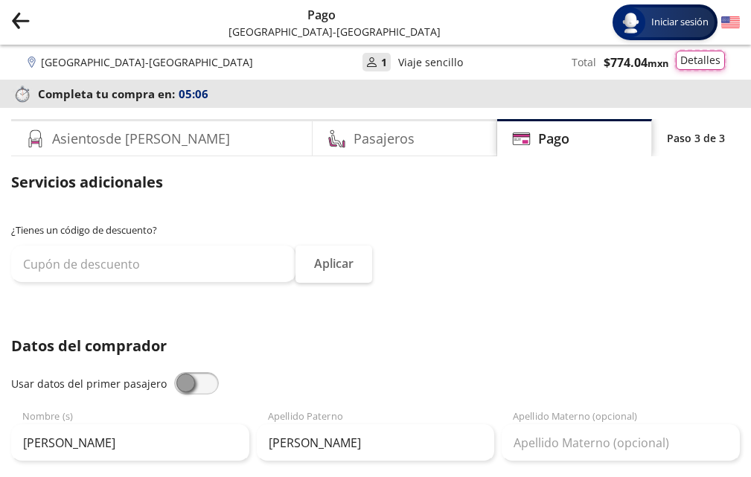
click at [713, 62] on button "Detalles" at bounding box center [700, 60] width 49 height 19
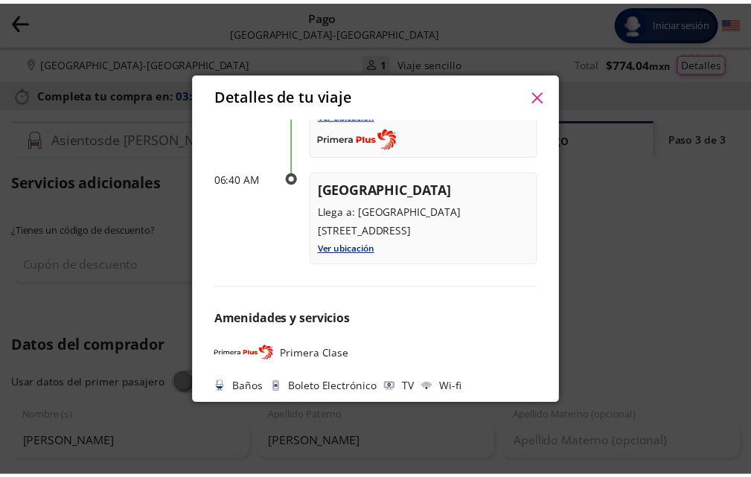
scroll to position [538, 0]
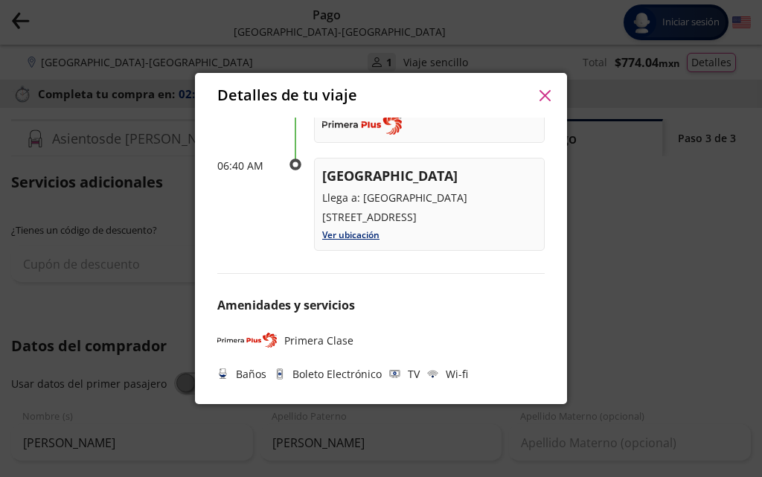
click at [279, 375] on icon at bounding box center [279, 374] width 1 height 1
click at [294, 376] on p "Boleto Electrónico" at bounding box center [337, 374] width 89 height 16
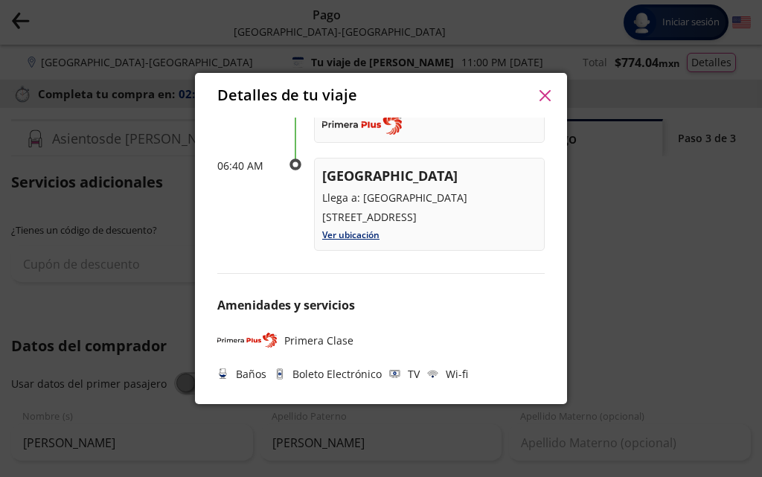
click at [544, 92] on icon "button" at bounding box center [545, 95] width 11 height 11
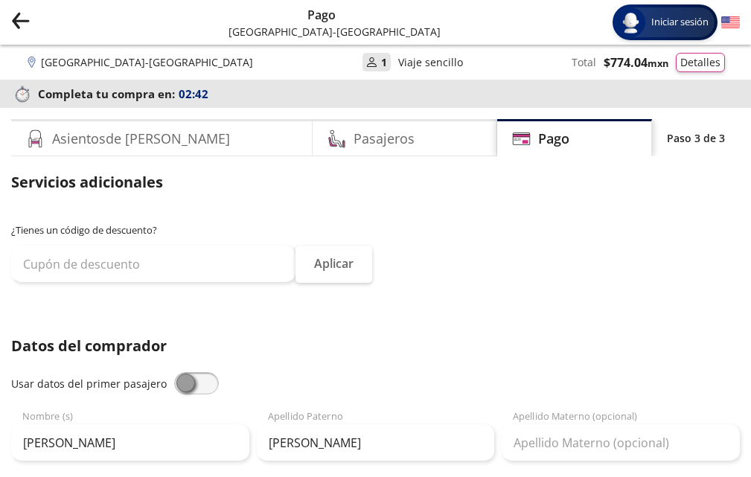
click at [195, 380] on span at bounding box center [196, 383] width 45 height 22
click at [174, 372] on input "checkbox" at bounding box center [174, 372] width 0 height 0
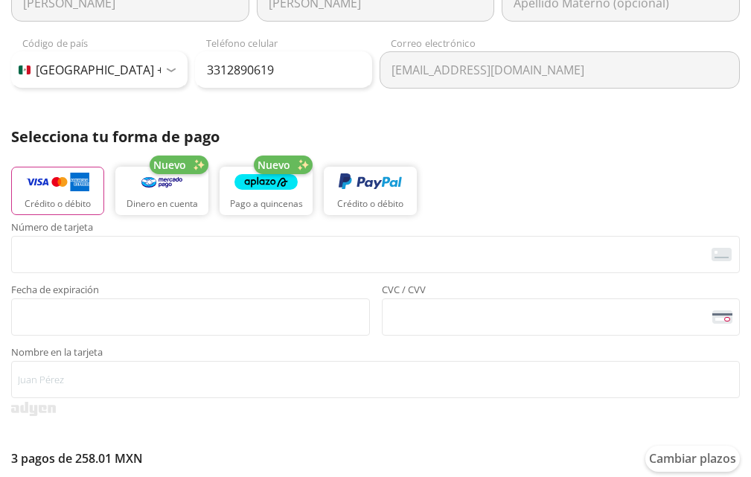
scroll to position [447, 0]
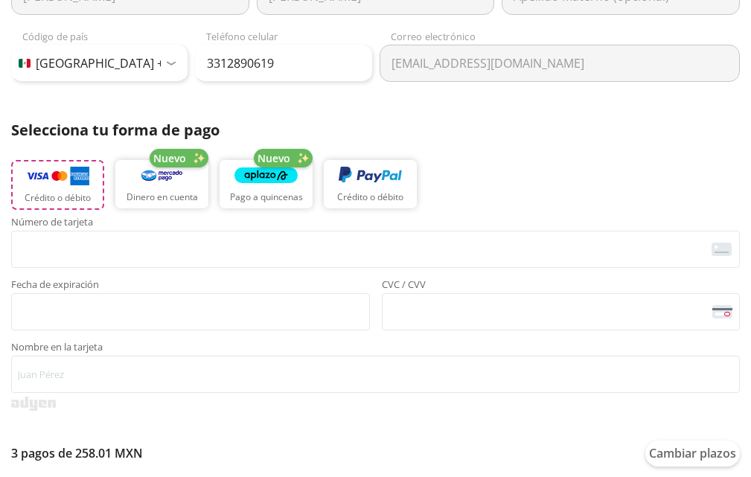
click at [84, 172] on img "button" at bounding box center [57, 176] width 63 height 22
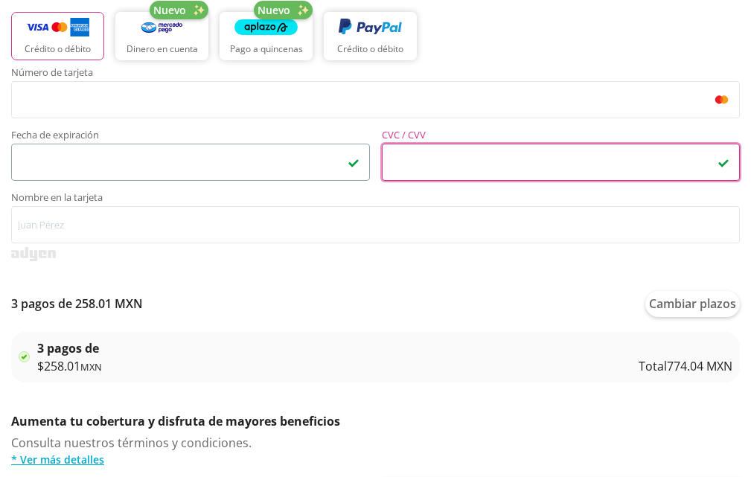
scroll to position [596, 0]
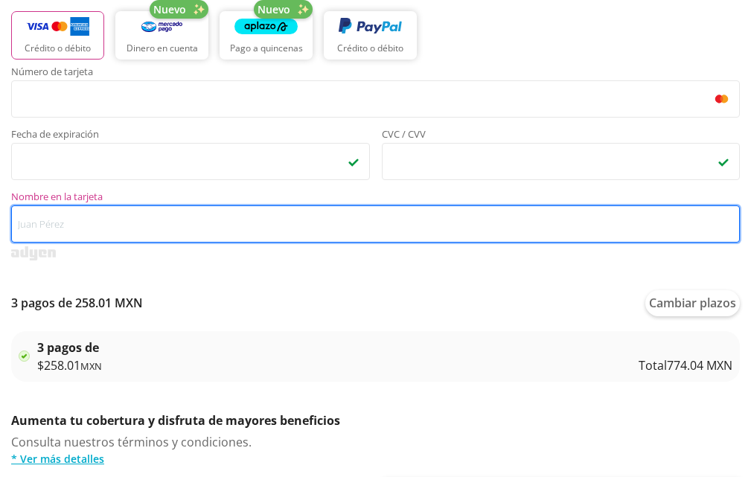
click at [105, 223] on input "Nombre en la tarjeta" at bounding box center [375, 224] width 729 height 37
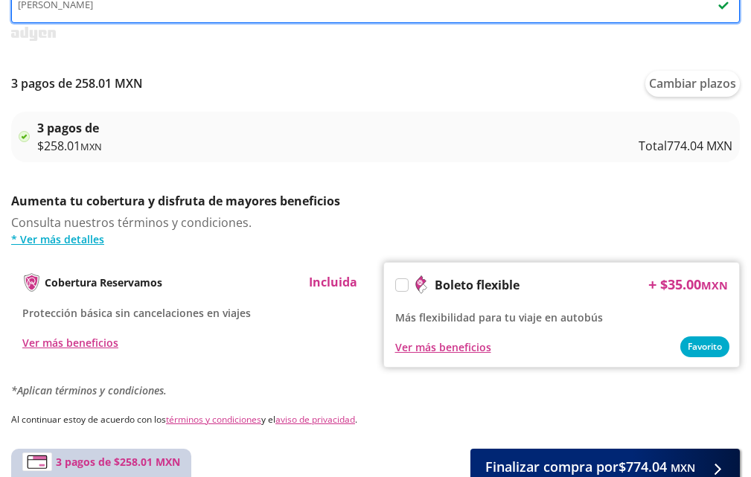
scroll to position [894, 0]
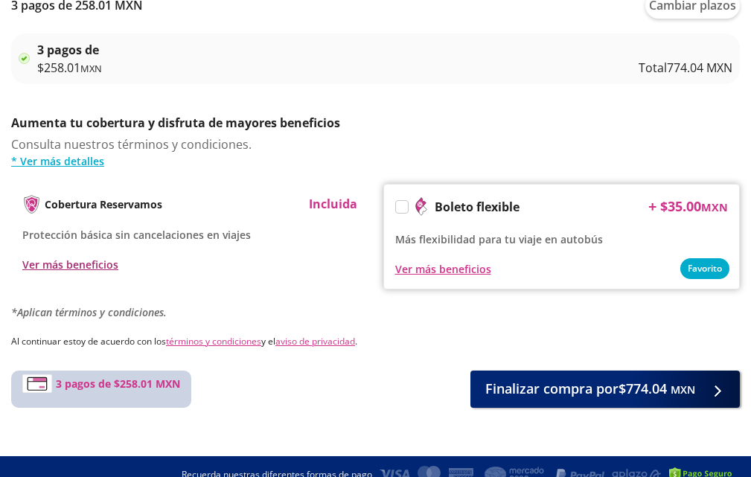
type input "[PERSON_NAME]"
click at [43, 265] on div "Ver más beneficios" at bounding box center [70, 265] width 96 height 16
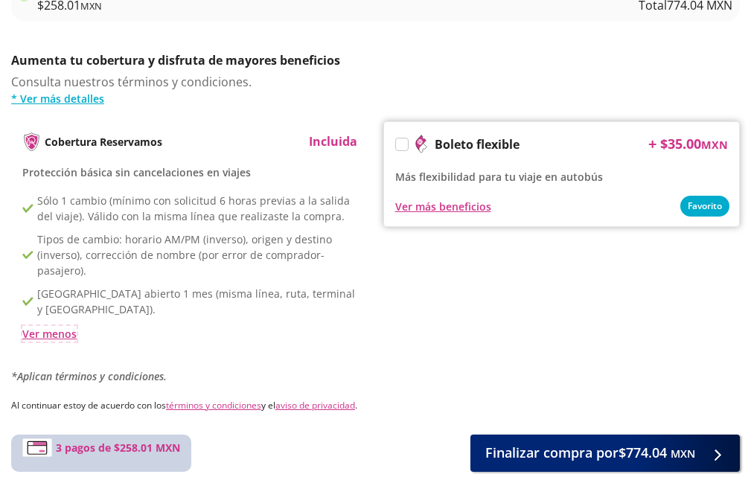
scroll to position [797, 0]
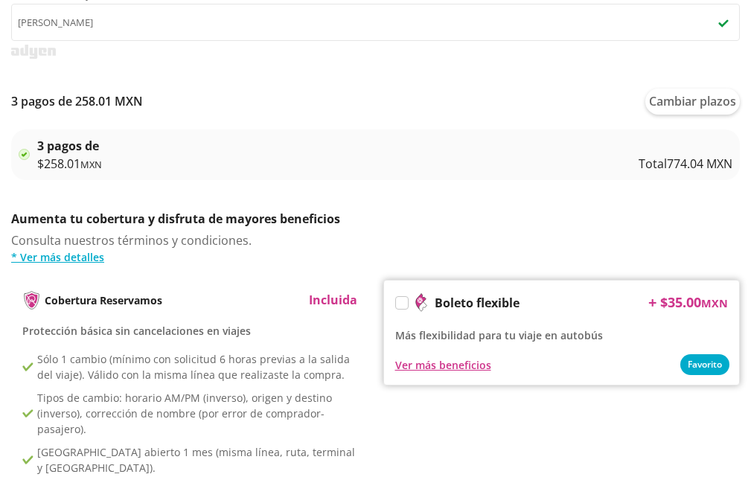
click at [459, 130] on div "3 pagos de $ 258.01 MXN Total 774.04 MXN" at bounding box center [375, 155] width 729 height 51
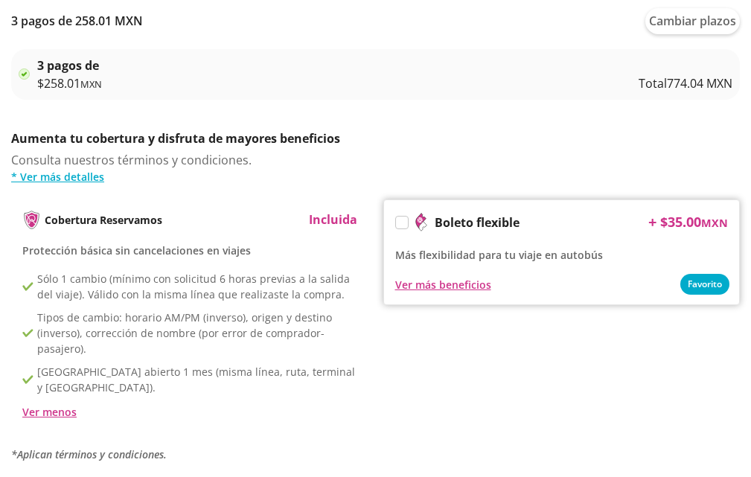
scroll to position [1021, 0]
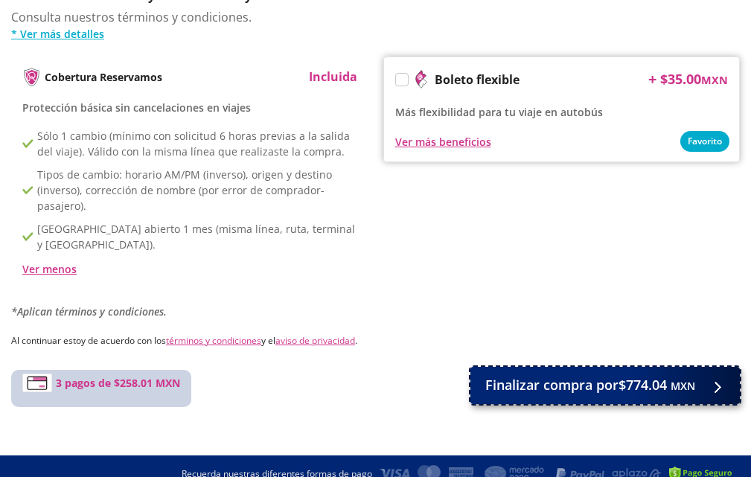
click at [595, 375] on span "Finalizar compra por $774.04 MXN" at bounding box center [590, 385] width 210 height 20
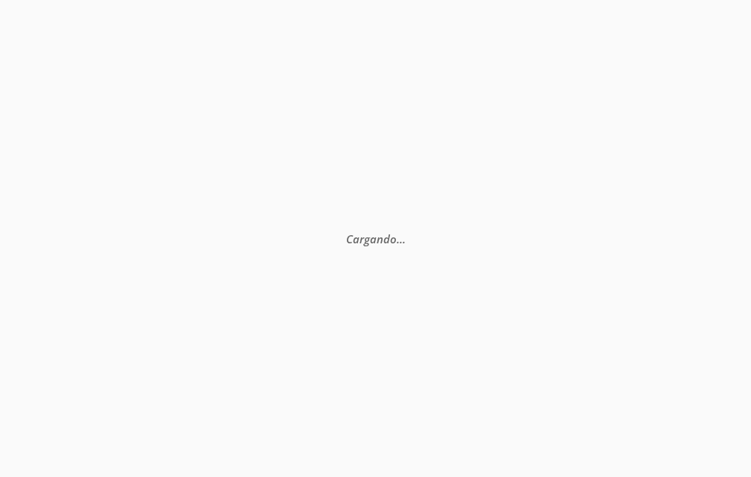
scroll to position [0, 0]
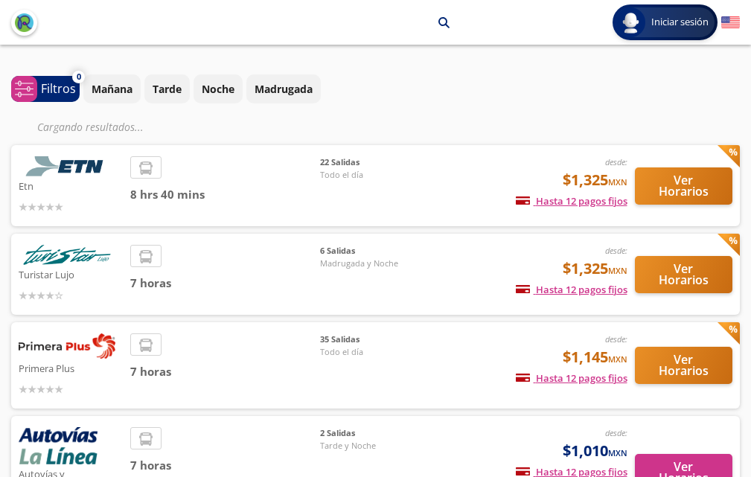
scroll to position [149, 0]
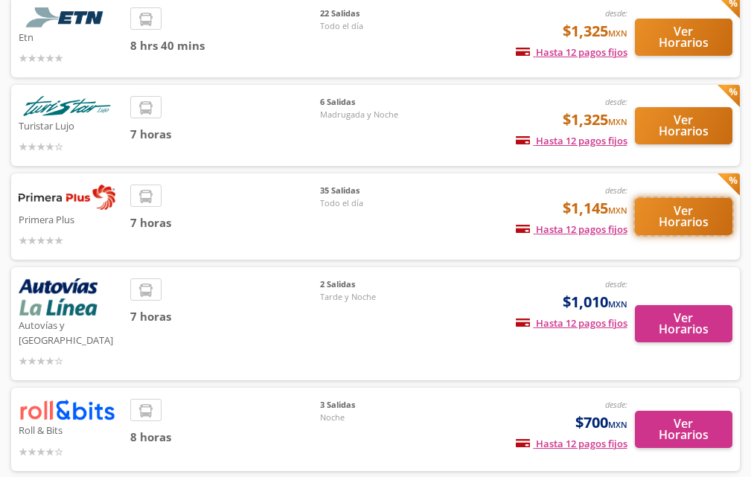
click at [647, 219] on button "Ver Horarios" at bounding box center [684, 216] width 98 height 37
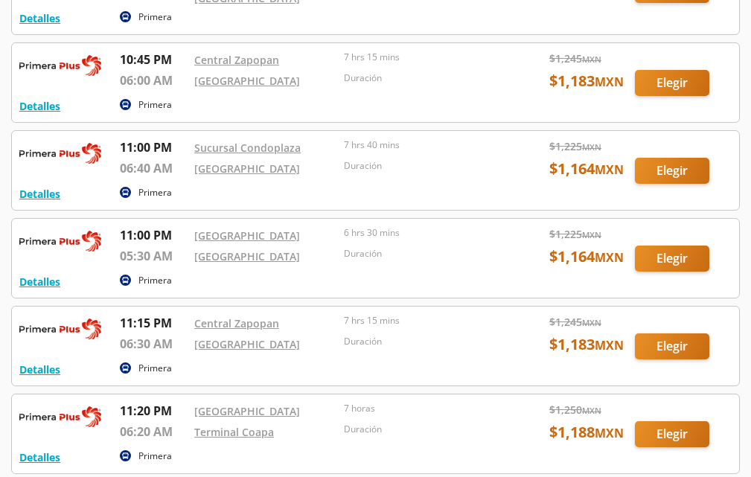
scroll to position [1914, 0]
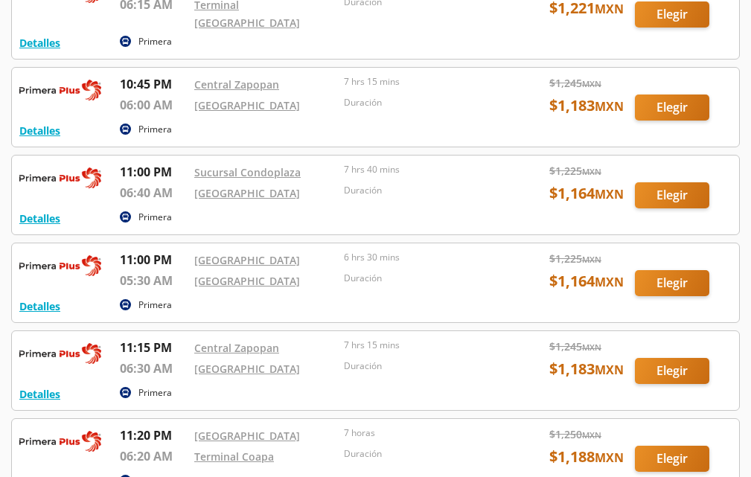
click at [692, 185] on div at bounding box center [375, 195] width 727 height 79
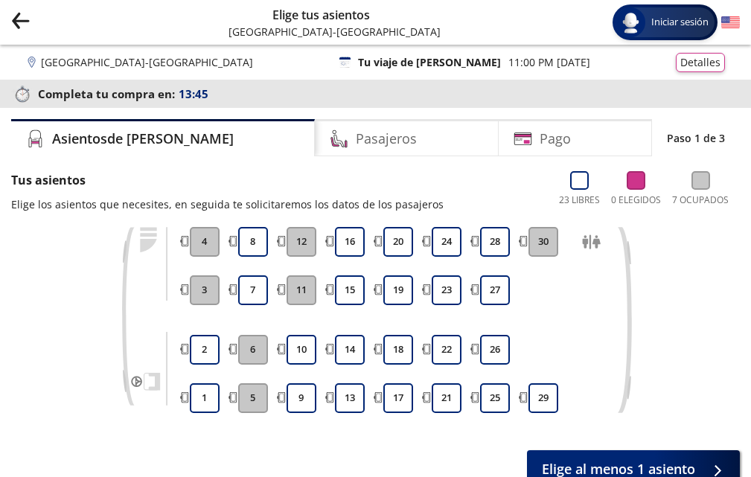
click at [549, 241] on button "30" at bounding box center [544, 242] width 30 height 30
click at [547, 390] on button "29" at bounding box center [544, 398] width 30 height 30
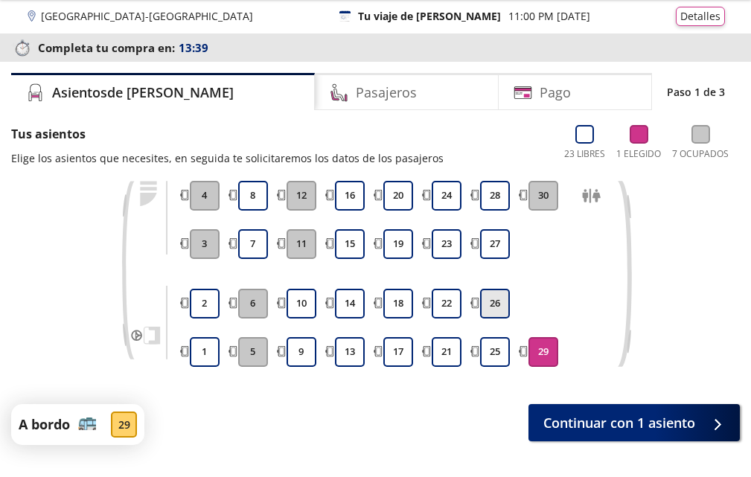
scroll to position [100, 0]
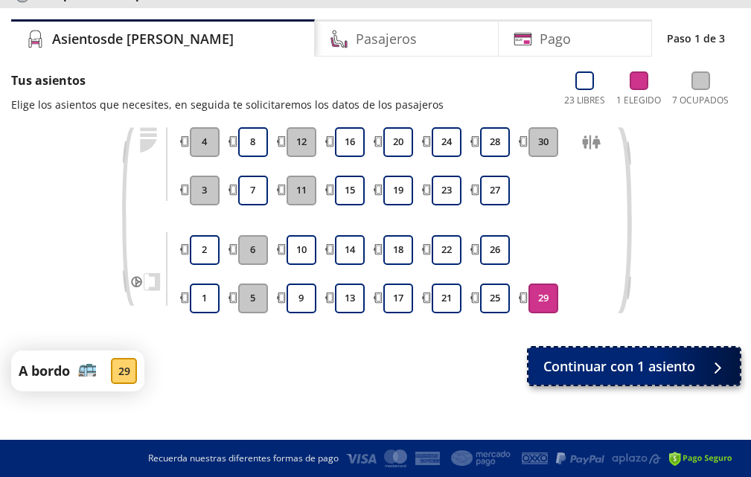
click at [569, 375] on span "Continuar con 1 asiento" at bounding box center [620, 367] width 152 height 20
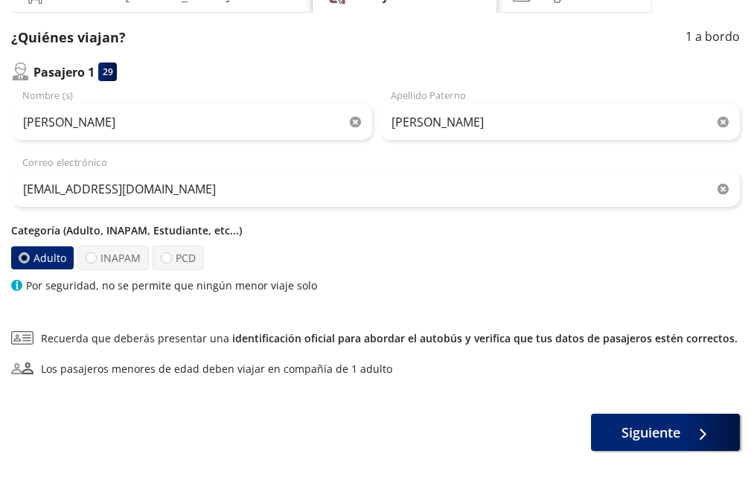
scroll to position [149, 0]
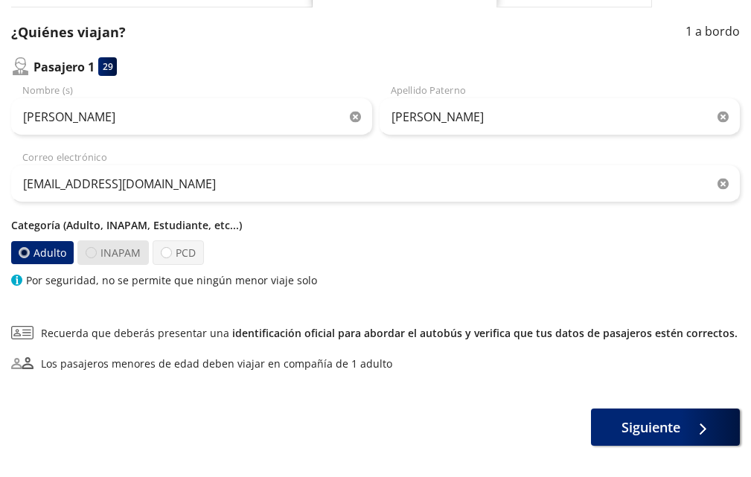
click at [95, 250] on div at bounding box center [91, 252] width 11 height 11
click at [95, 250] on input "INAPAM" at bounding box center [91, 253] width 10 height 10
radio input "true"
radio input "false"
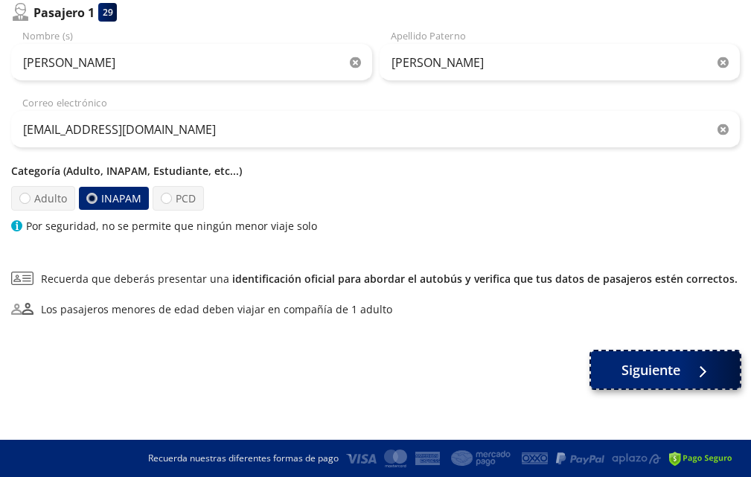
click at [627, 380] on button "Siguiente" at bounding box center [665, 369] width 149 height 37
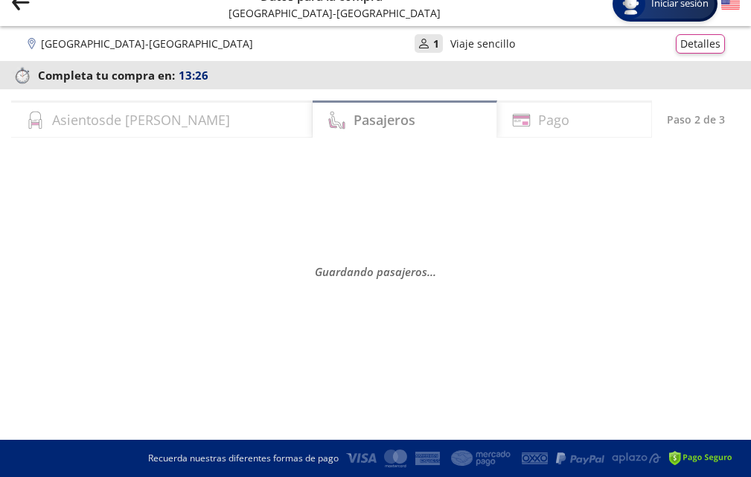
scroll to position [0, 0]
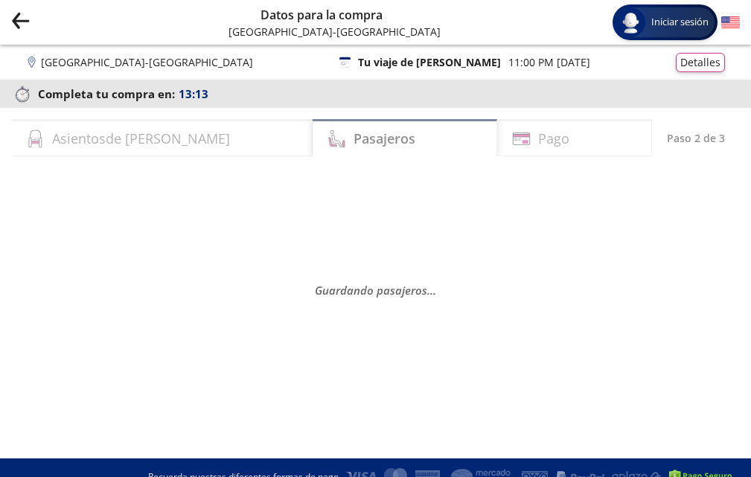
select select "MX"
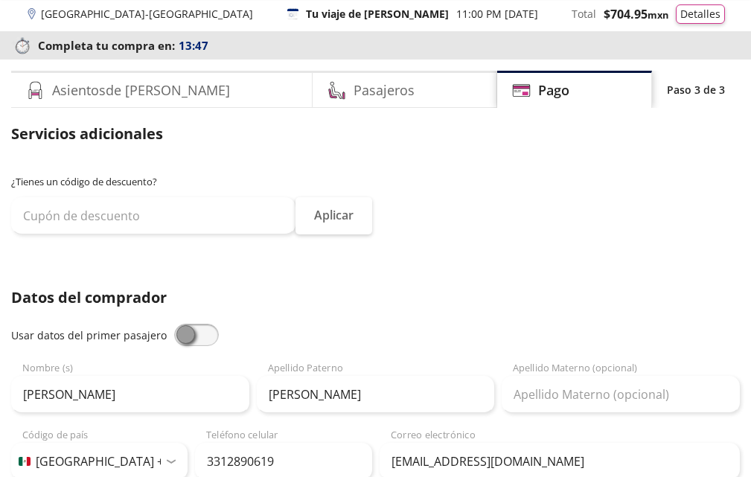
scroll to position [74, 0]
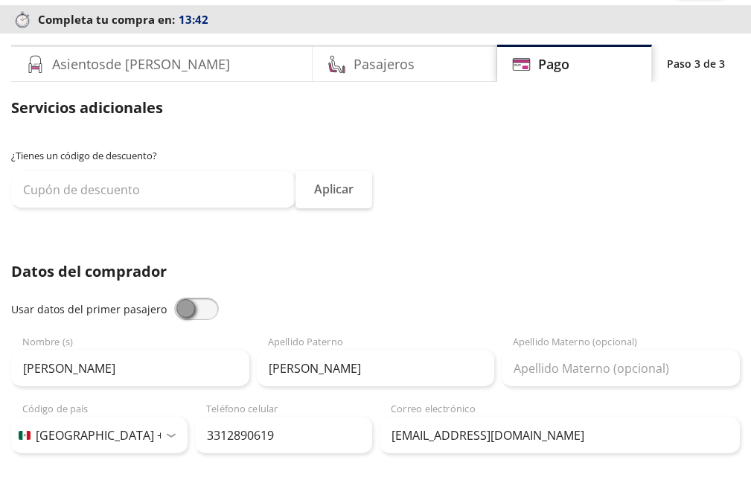
click at [197, 306] on span at bounding box center [196, 309] width 45 height 22
click at [174, 298] on input "checkbox" at bounding box center [174, 298] width 0 height 0
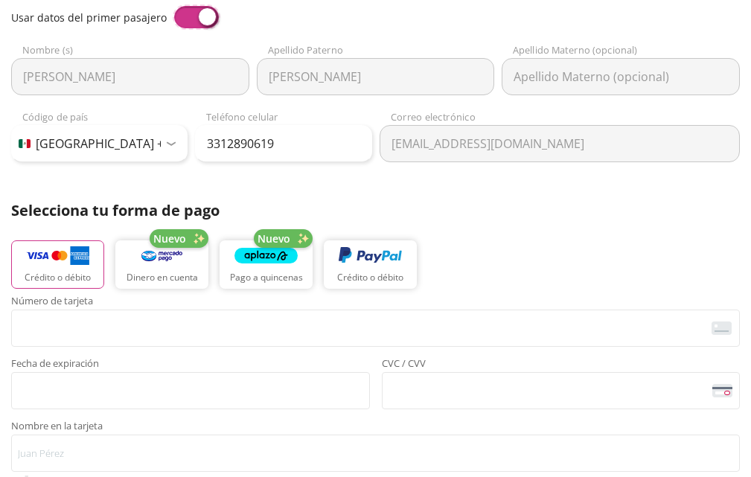
scroll to position [372, 0]
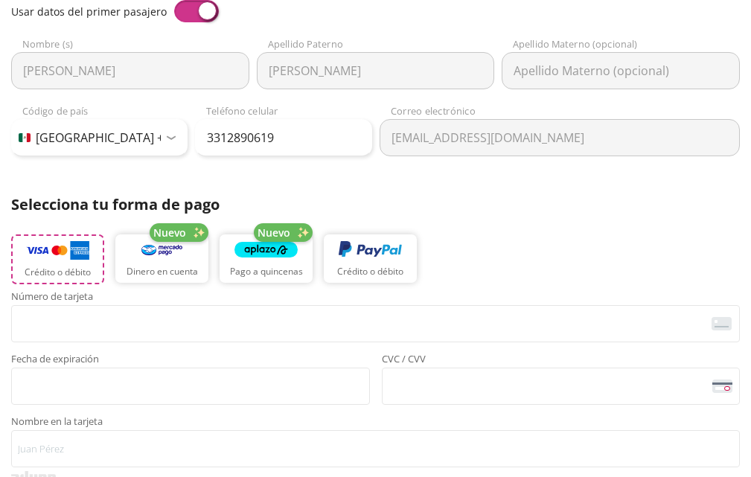
click at [77, 251] on img "button" at bounding box center [57, 251] width 63 height 22
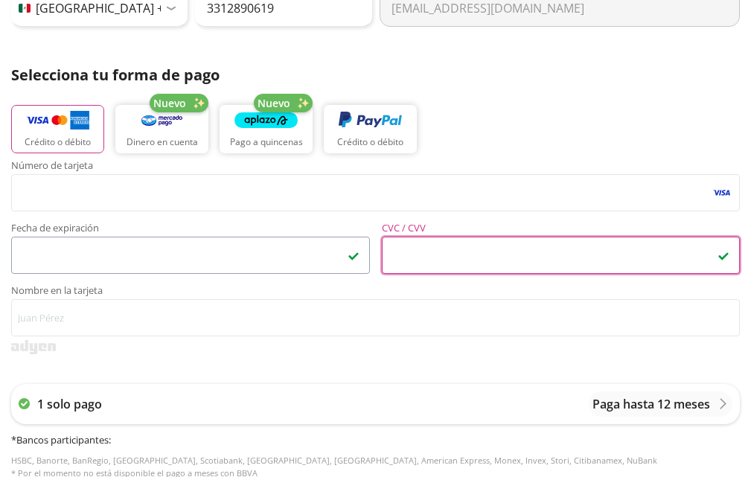
scroll to position [521, 0]
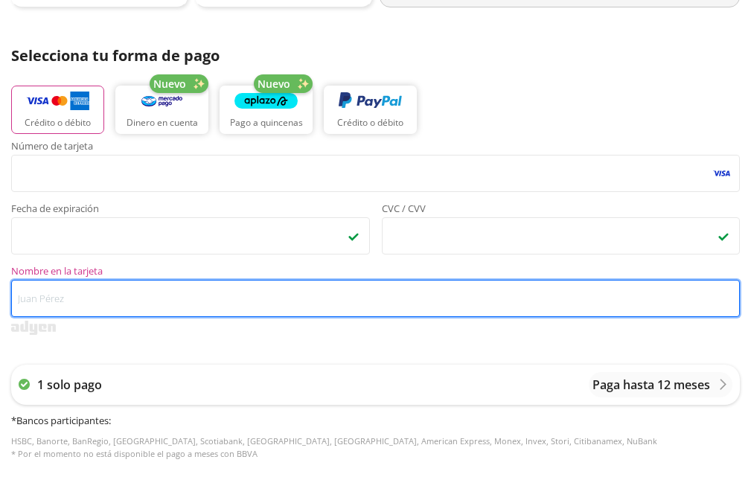
click at [133, 310] on input "Nombre en la tarjeta" at bounding box center [375, 298] width 729 height 37
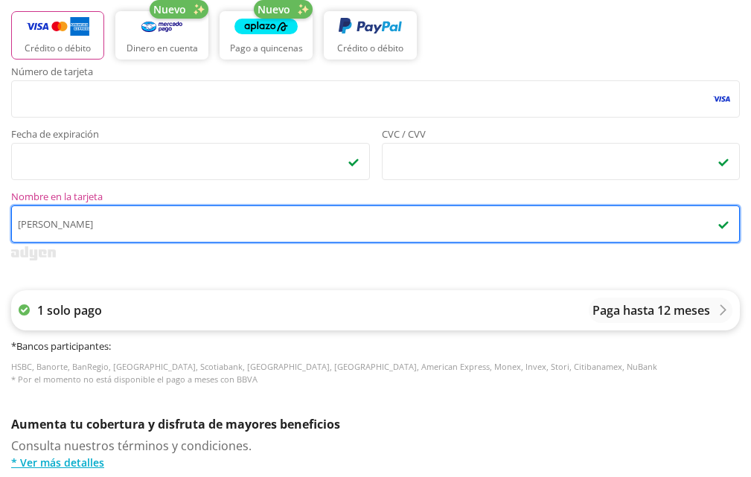
type input "[PERSON_NAME]"
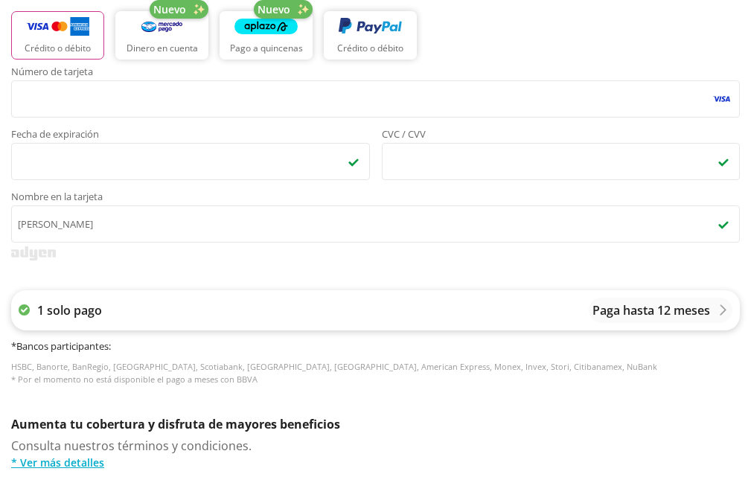
click at [654, 319] on p "Paga hasta 12 meses" at bounding box center [652, 311] width 118 height 18
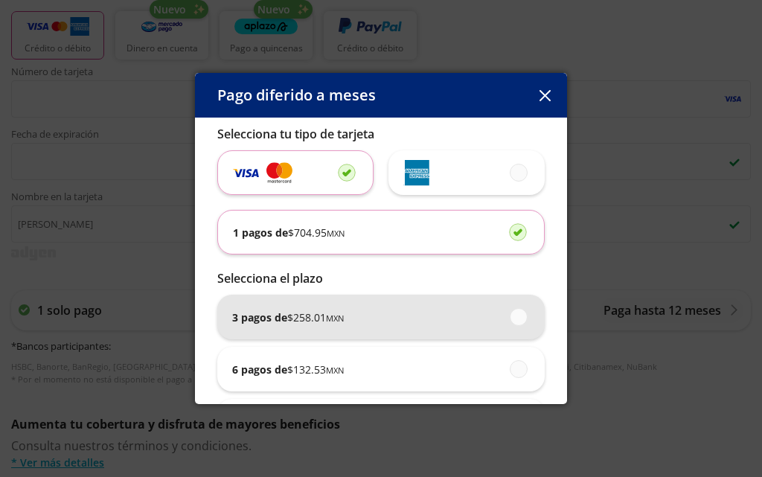
click at [520, 316] on span at bounding box center [520, 317] width 0 height 16
click at [510, 316] on input "3 pagos de $ 258.01 MXN" at bounding box center [515, 317] width 10 height 10
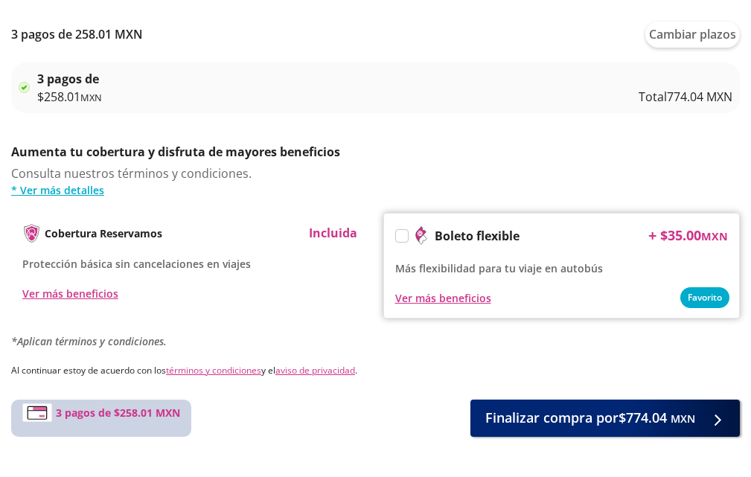
scroll to position [910, 0]
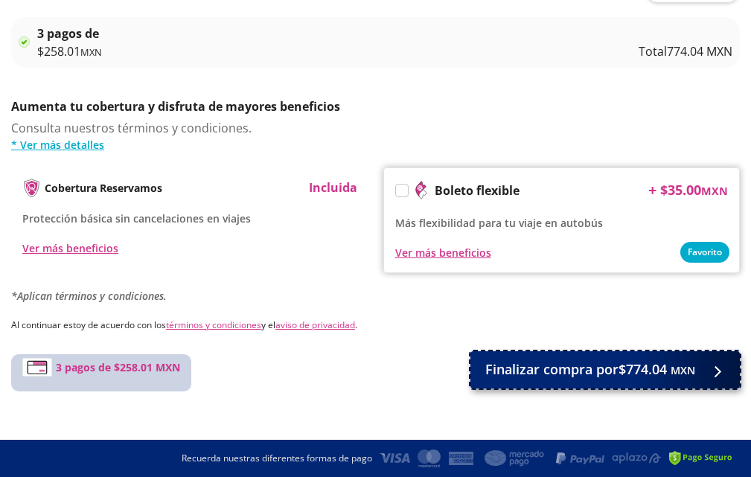
click at [572, 375] on span "Finalizar compra por $774.04 MXN" at bounding box center [590, 370] width 210 height 20
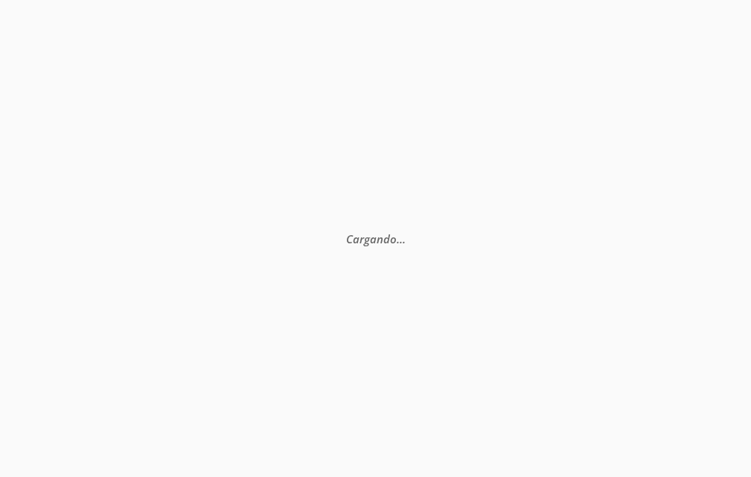
scroll to position [0, 0]
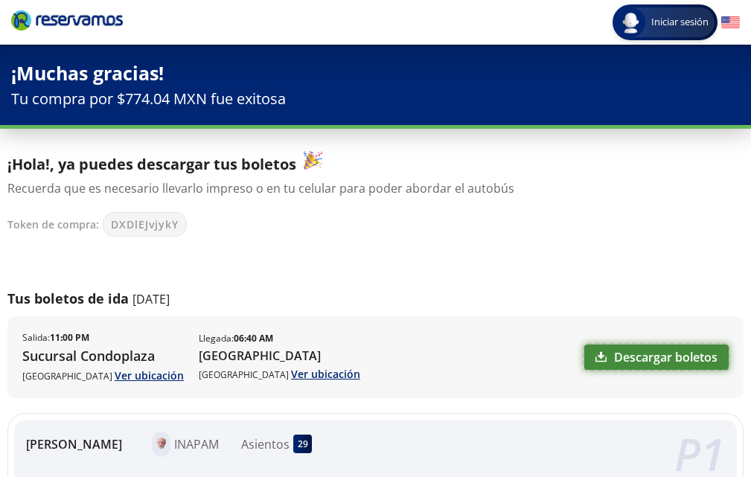
click at [635, 359] on link "Descargar boletos" at bounding box center [656, 357] width 144 height 25
